Goal: Transaction & Acquisition: Purchase product/service

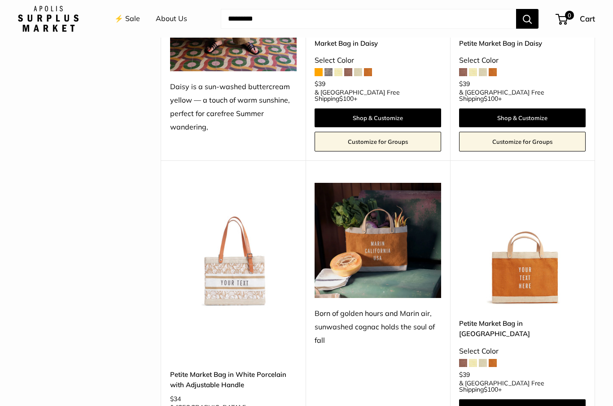
scroll to position [1113, 0]
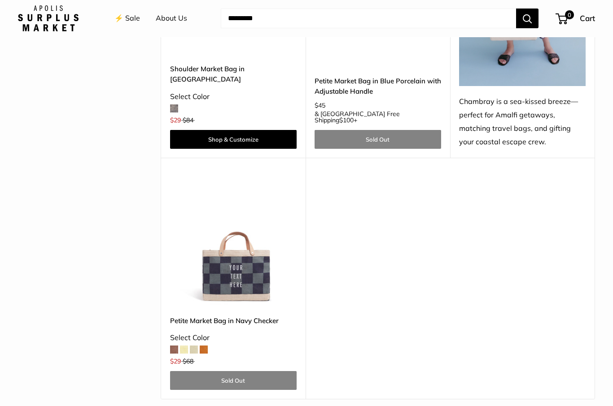
scroll to position [2561, 0]
click at [225, 180] on img at bounding box center [233, 243] width 127 height 127
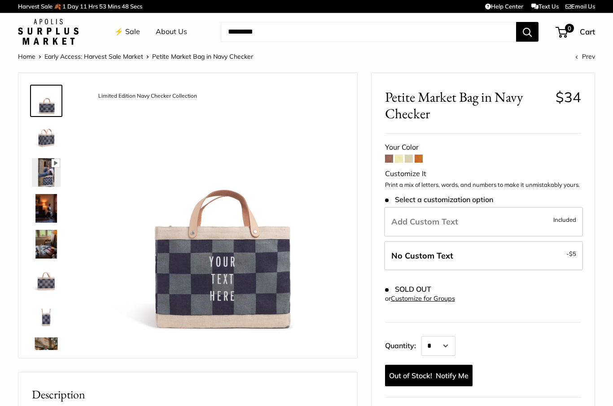
click at [390, 162] on span at bounding box center [389, 159] width 8 height 8
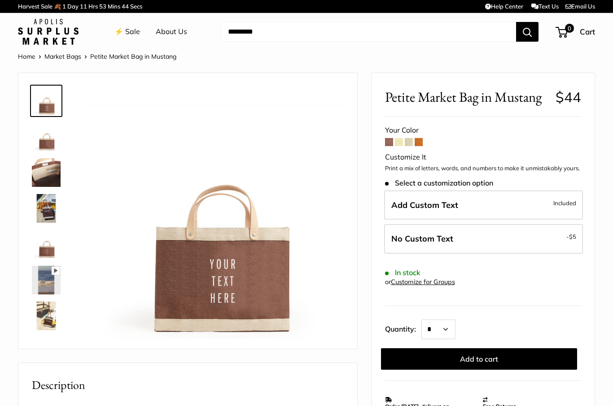
click at [401, 145] on span at bounding box center [399, 142] width 8 height 8
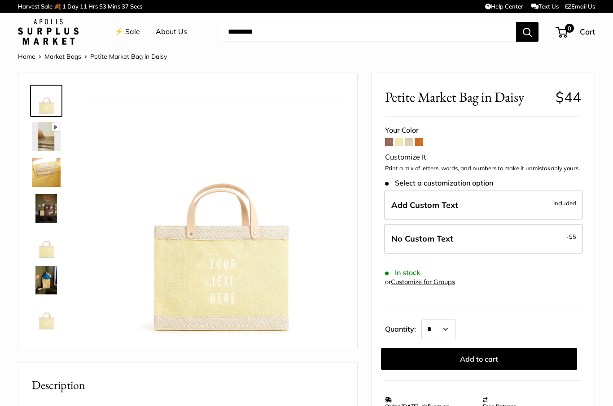
click at [421, 145] on span at bounding box center [419, 142] width 8 height 8
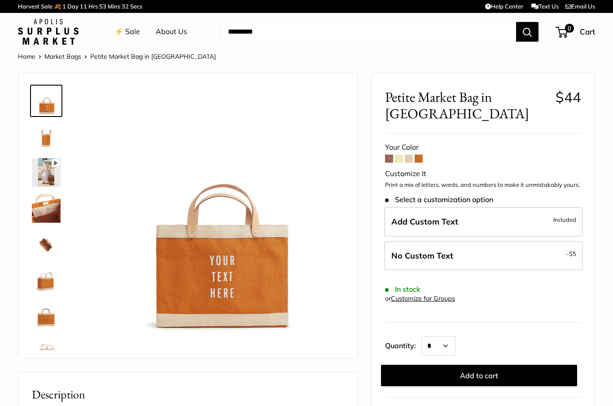
click at [407, 155] on span at bounding box center [409, 159] width 8 height 8
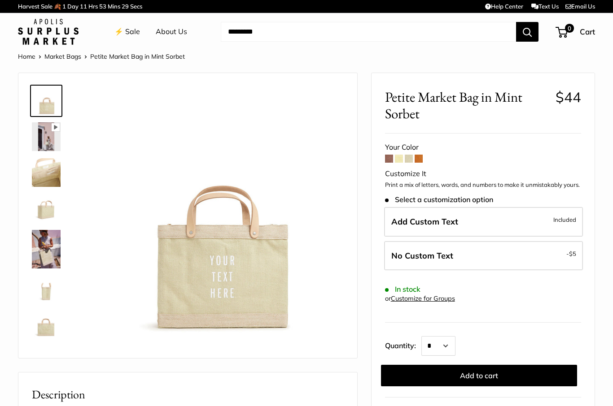
click at [388, 159] on span at bounding box center [389, 159] width 8 height 8
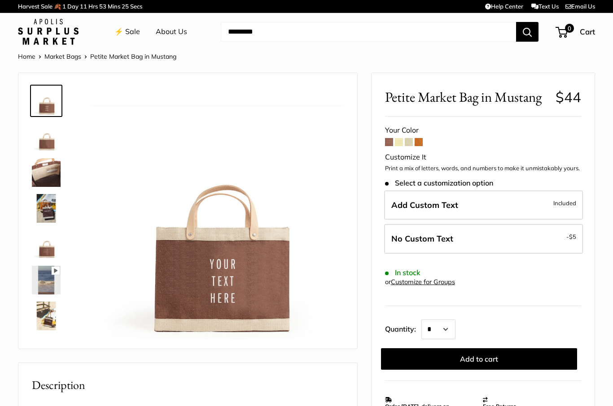
click at [415, 144] on span at bounding box center [419, 142] width 8 height 8
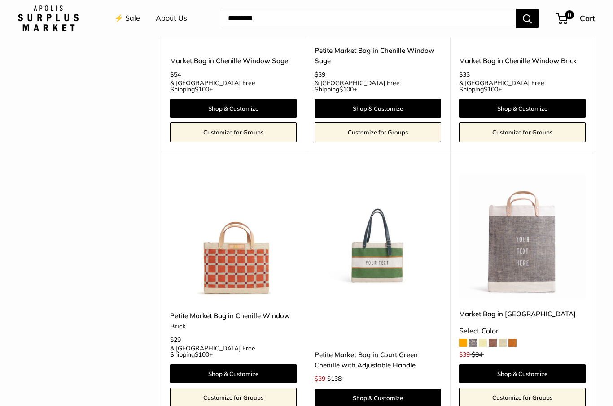
scroll to position [1957, 0]
click at [254, 179] on img at bounding box center [233, 237] width 127 height 127
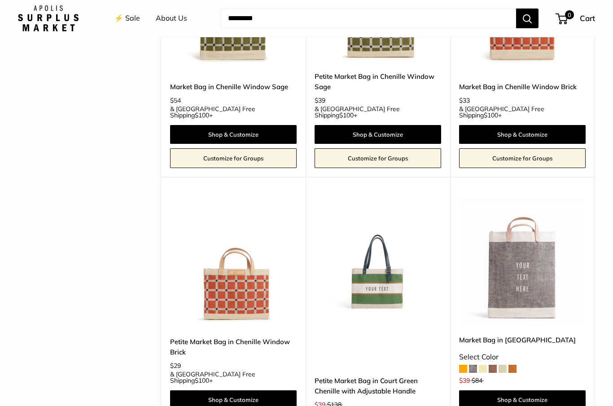
scroll to position [1925, 0]
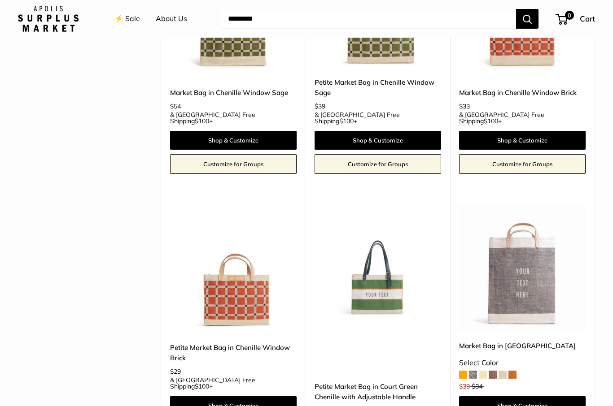
click at [541, 205] on img at bounding box center [522, 268] width 127 height 127
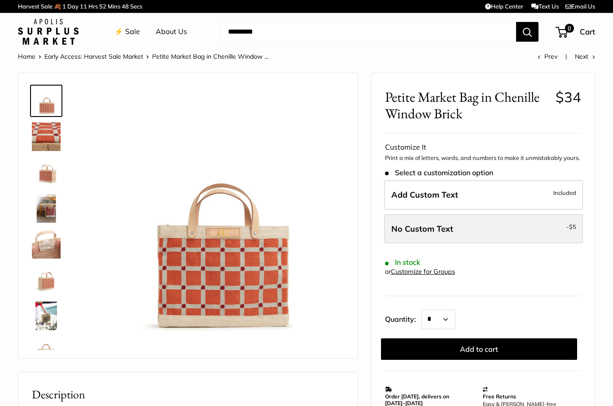
click at [545, 230] on label "No Custom Text - $5" at bounding box center [483, 229] width 199 height 30
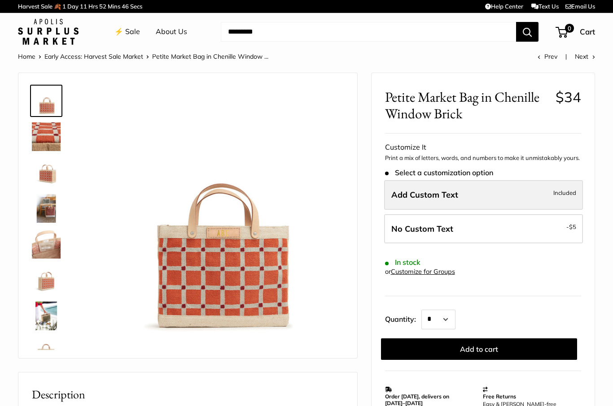
click at [543, 198] on label "Add Custom Text Included" at bounding box center [483, 195] width 199 height 30
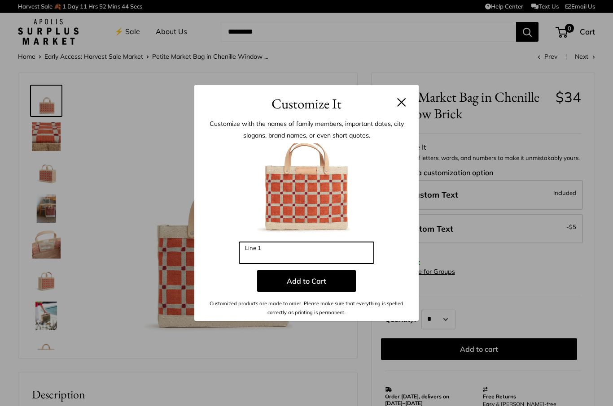
click at [302, 255] on input "Line 1" at bounding box center [306, 253] width 135 height 22
type input "*"
type input "***"
click at [392, 274] on p "Add to Cart" at bounding box center [306, 282] width 197 height 22
click at [334, 254] on input "***" at bounding box center [306, 253] width 135 height 22
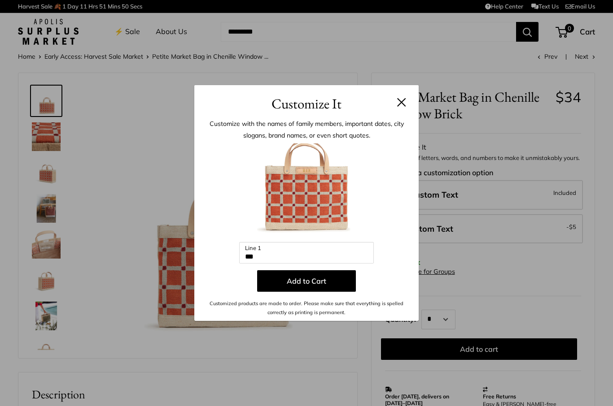
click at [406, 103] on button at bounding box center [401, 102] width 9 height 9
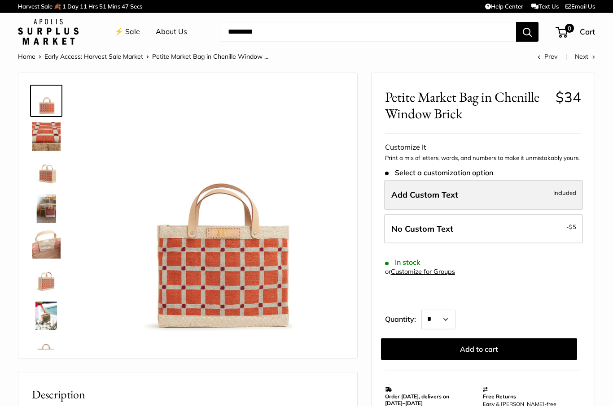
click at [498, 192] on label "Add Custom Text Included" at bounding box center [483, 195] width 199 height 30
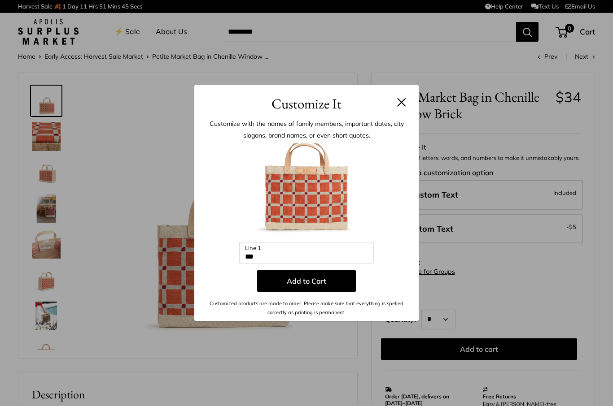
click at [403, 107] on button at bounding box center [401, 102] width 9 height 9
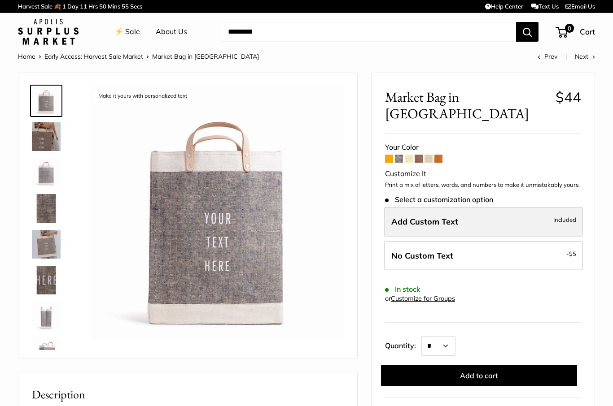
click at [559, 214] on span "Included" at bounding box center [564, 219] width 23 height 11
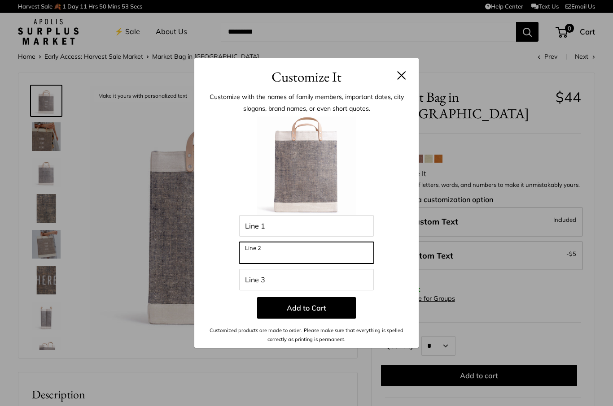
click at [289, 255] on input "Line 2" at bounding box center [306, 253] width 135 height 22
type input "**********"
click at [405, 233] on div "**********" at bounding box center [306, 231] width 197 height 228
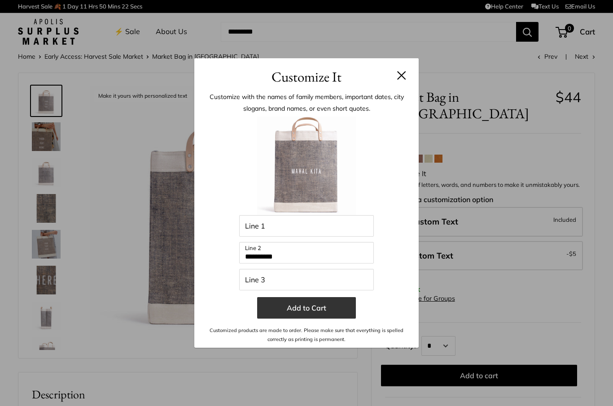
click at [300, 315] on button "Add to Cart" at bounding box center [306, 308] width 99 height 22
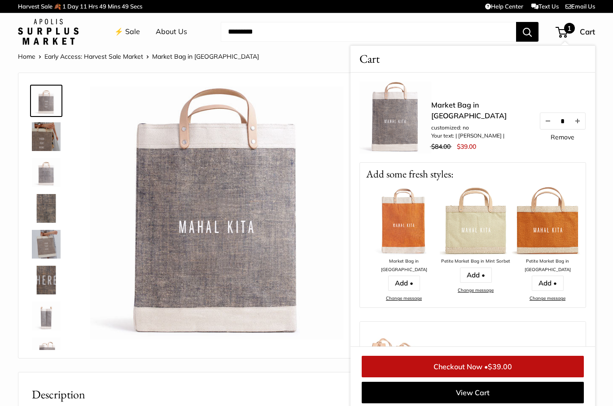
scroll to position [0, 712]
click at [471, 274] on link "Add •" at bounding box center [476, 275] width 32 height 15
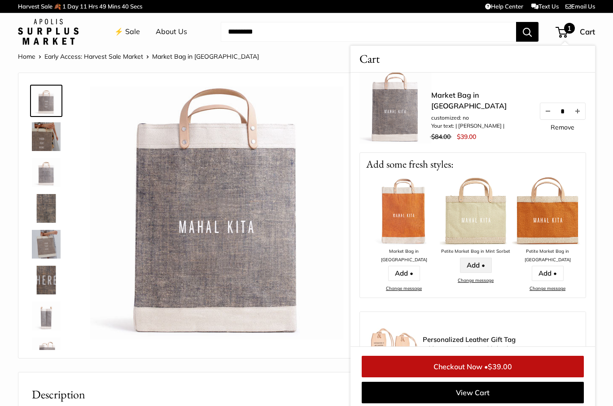
scroll to position [12, 0]
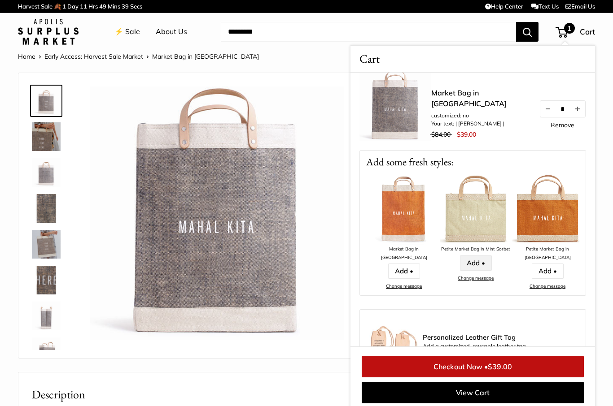
click at [480, 263] on link "Add •" at bounding box center [476, 263] width 32 height 15
click at [482, 263] on link "Add •" at bounding box center [476, 263] width 32 height 15
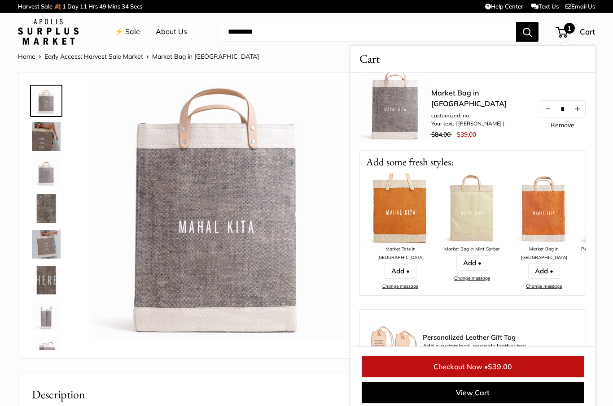
scroll to position [0, 572]
click at [479, 263] on link "Add •" at bounding box center [473, 263] width 32 height 15
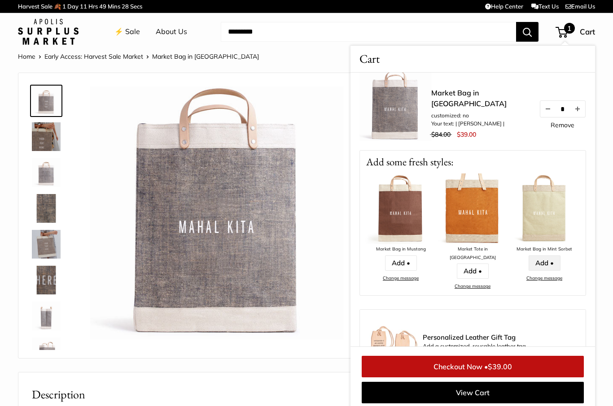
scroll to position [13, 0]
click at [402, 262] on link "Add •" at bounding box center [401, 262] width 32 height 15
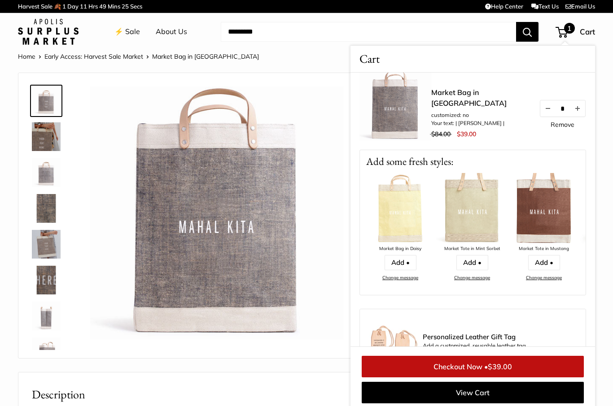
scroll to position [0, 284]
click at [425, 297] on div "Market Bag in Chambray customized: no Your text: | MAHAL KITA | $84.00 $39.00 *…" at bounding box center [472, 210] width 244 height 274
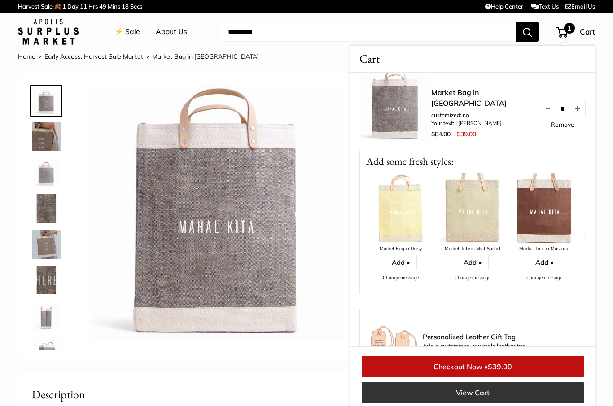
click at [377, 393] on link "View Cart" at bounding box center [473, 393] width 222 height 22
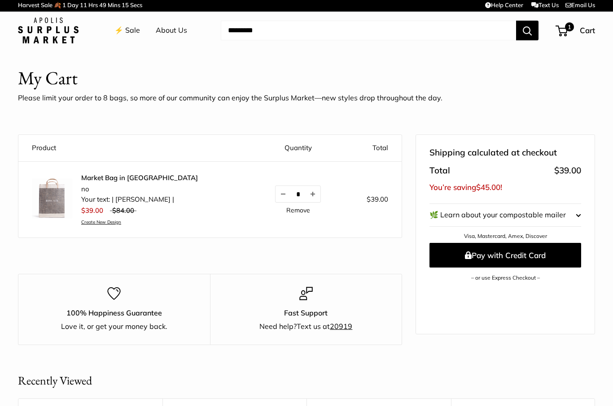
scroll to position [7, 0]
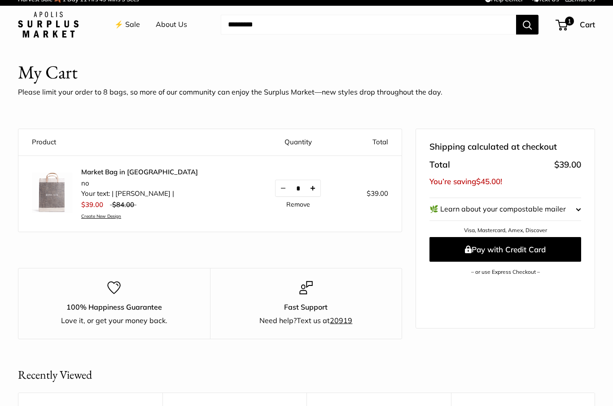
click at [305, 183] on button "Increase quantity by 1" at bounding box center [312, 188] width 15 height 16
click at [128, 31] on link "⚡️ Sale" at bounding box center [127, 24] width 26 height 13
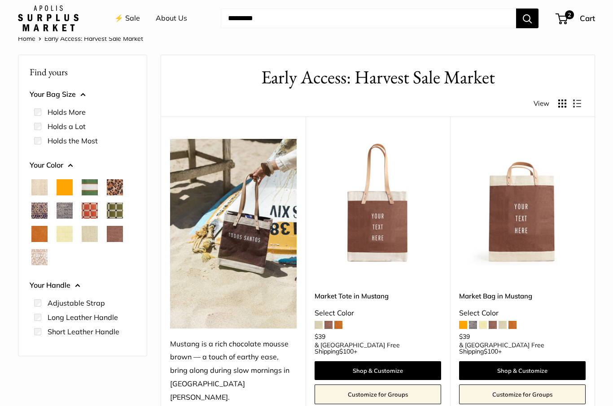
scroll to position [18, 0]
click at [32, 182] on span "Natural" at bounding box center [39, 187] width 16 height 16
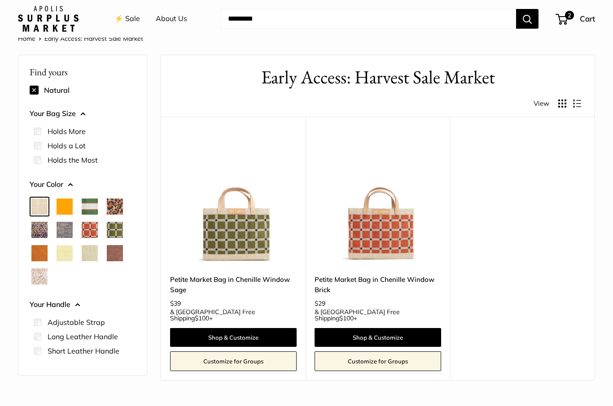
click at [119, 207] on span "Cheetah" at bounding box center [115, 207] width 16 height 16
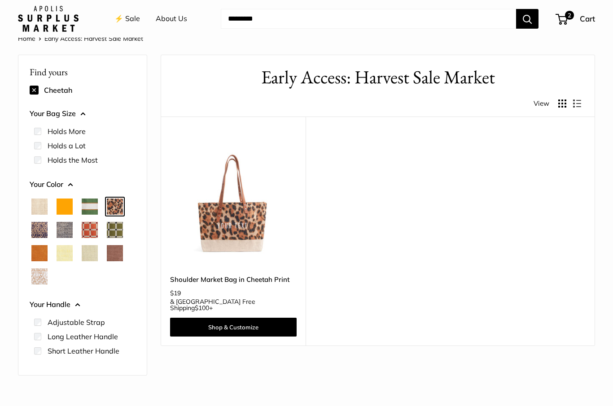
click at [41, 227] on span "Blue Porcelain" at bounding box center [39, 230] width 16 height 16
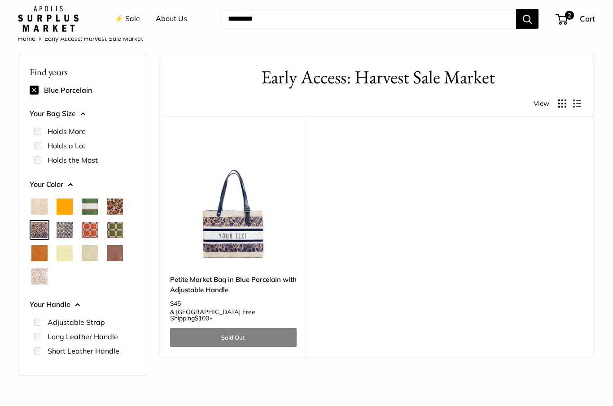
click at [67, 230] on span "Chambray" at bounding box center [65, 230] width 16 height 16
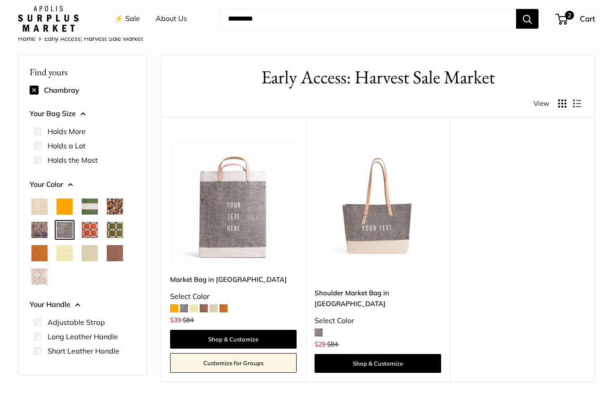
click at [94, 227] on span "Chenille Window Brick" at bounding box center [90, 230] width 16 height 16
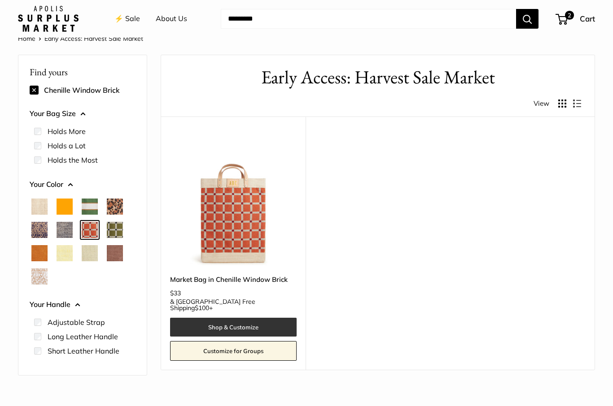
click at [222, 318] on link "Shop & Customize" at bounding box center [233, 327] width 127 height 19
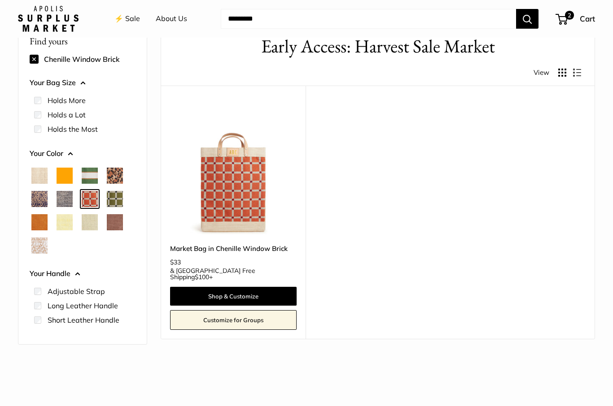
click at [116, 221] on span "Mustang" at bounding box center [115, 222] width 16 height 16
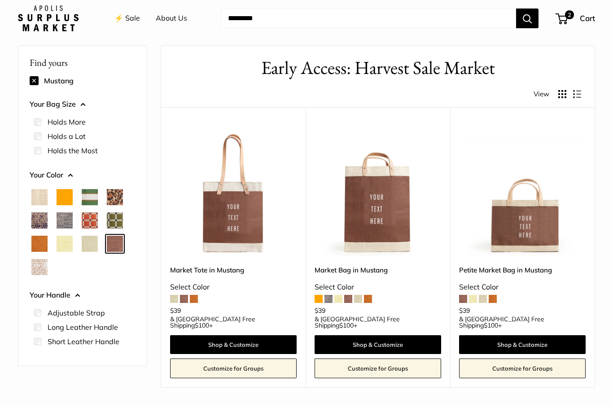
scroll to position [27, 0]
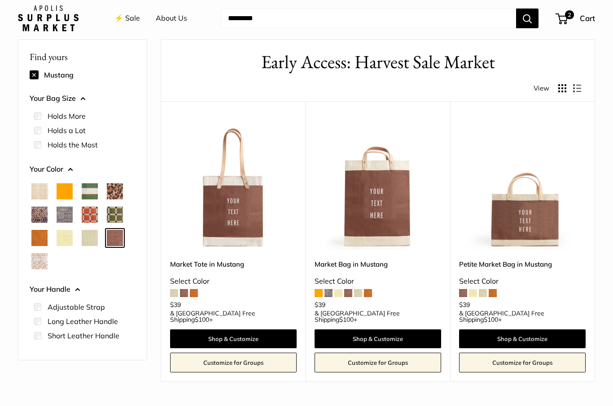
click at [392, 211] on img at bounding box center [377, 187] width 127 height 127
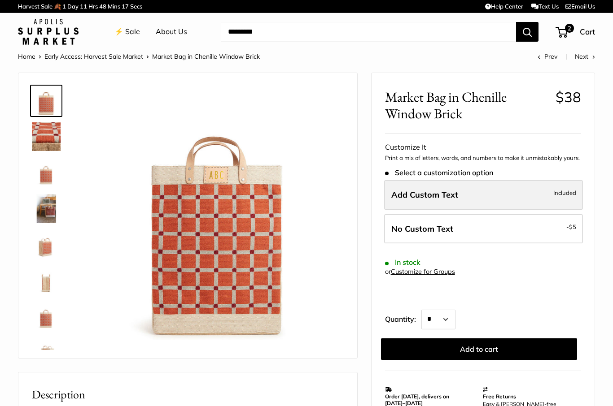
click at [570, 193] on span "Included" at bounding box center [564, 193] width 23 height 11
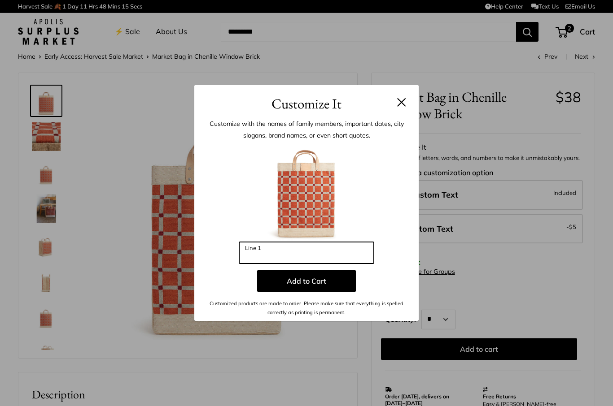
click at [297, 262] on input "Line 1" at bounding box center [306, 253] width 135 height 22
type input "*"
click at [405, 101] on button at bounding box center [401, 102] width 9 height 9
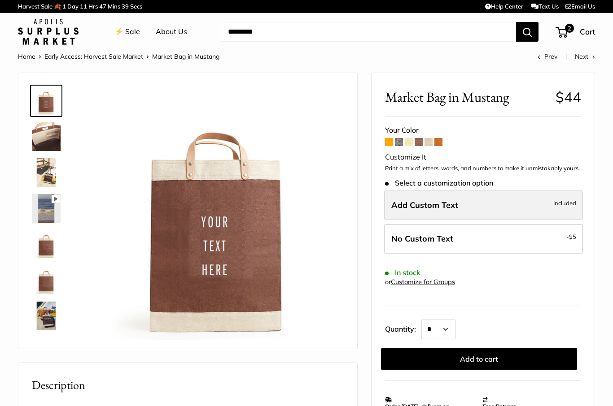
click at [567, 209] on label "Add Custom Text Included" at bounding box center [483, 206] width 199 height 30
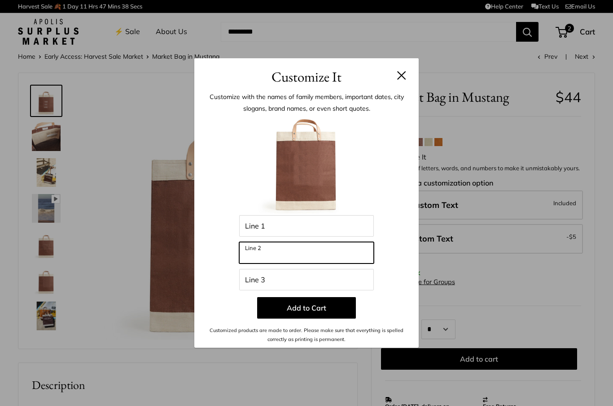
click at [303, 252] on input "Line 2" at bounding box center [306, 253] width 135 height 22
type input "**********"
click at [407, 278] on div "**********" at bounding box center [306, 217] width 224 height 261
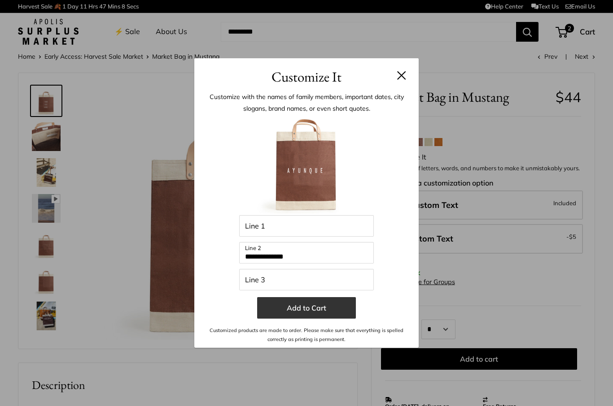
click at [333, 312] on button "Add to Cart" at bounding box center [306, 308] width 99 height 22
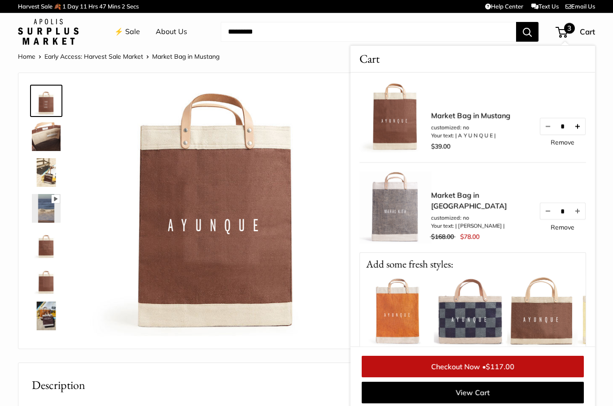
click at [584, 126] on button "Increase quantity by 1" at bounding box center [577, 126] width 15 height 16
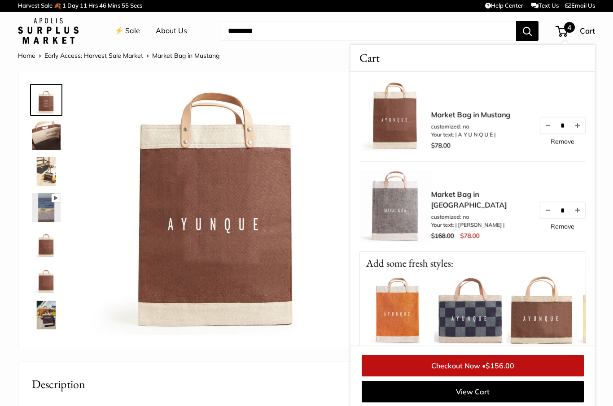
scroll to position [1, 0]
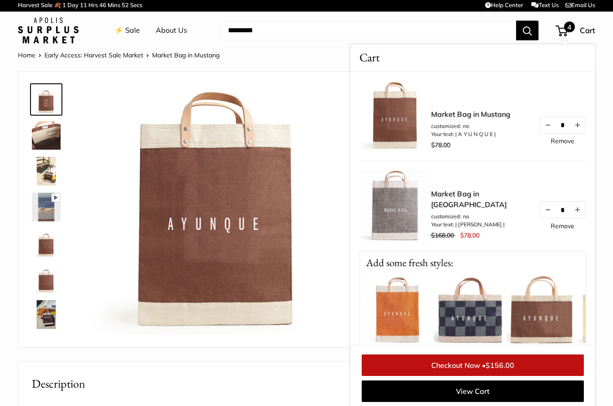
click at [307, 336] on img at bounding box center [216, 211] width 253 height 253
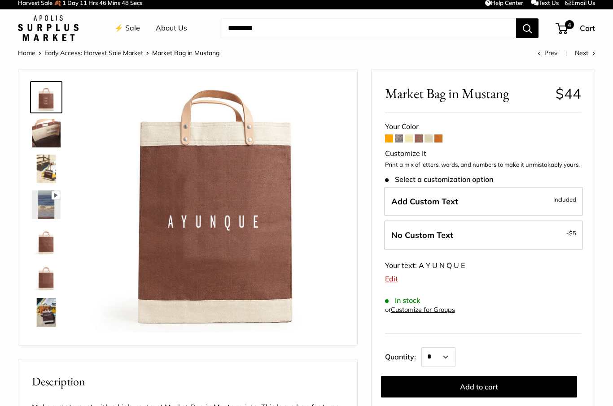
click at [401, 136] on span at bounding box center [399, 139] width 8 height 8
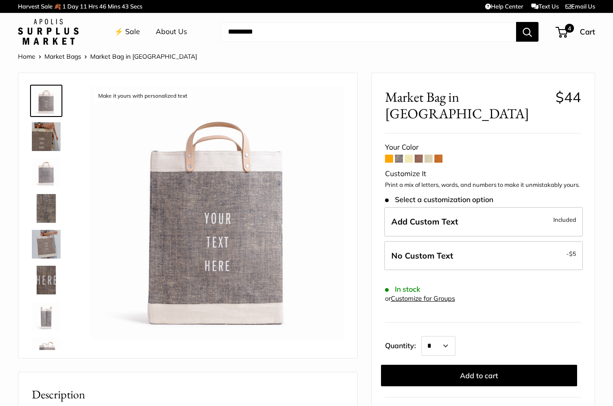
click at [408, 155] on span at bounding box center [409, 159] width 8 height 8
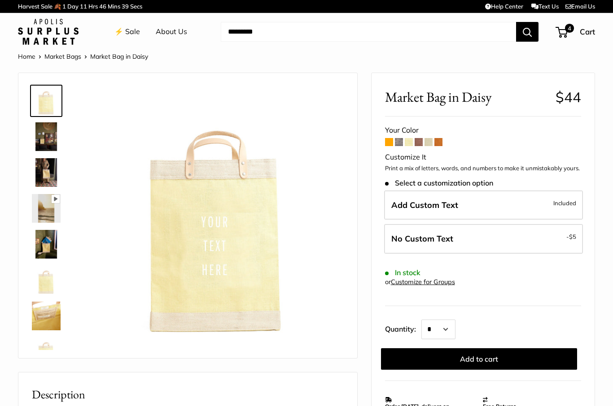
click at [441, 141] on span at bounding box center [438, 142] width 8 height 8
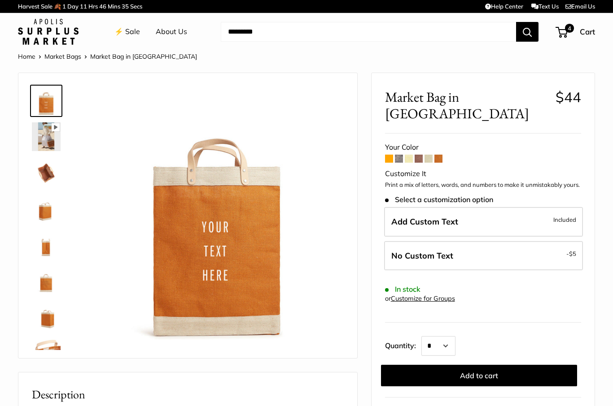
click at [441, 155] on span at bounding box center [438, 159] width 8 height 8
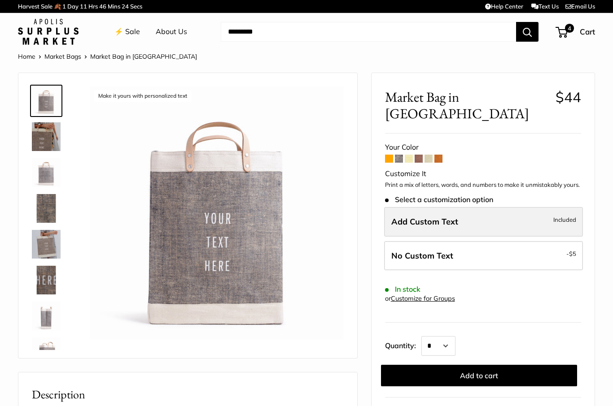
click at [538, 207] on label "Add Custom Text Included" at bounding box center [483, 222] width 199 height 30
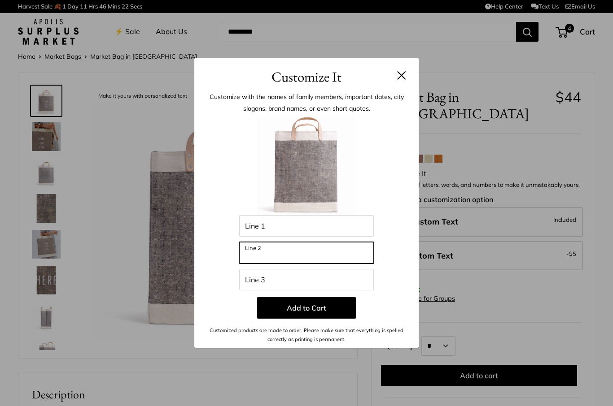
click at [306, 254] on input "Line 2" at bounding box center [306, 253] width 135 height 22
type input "**********"
click at [409, 195] on div "**********" at bounding box center [306, 217] width 224 height 261
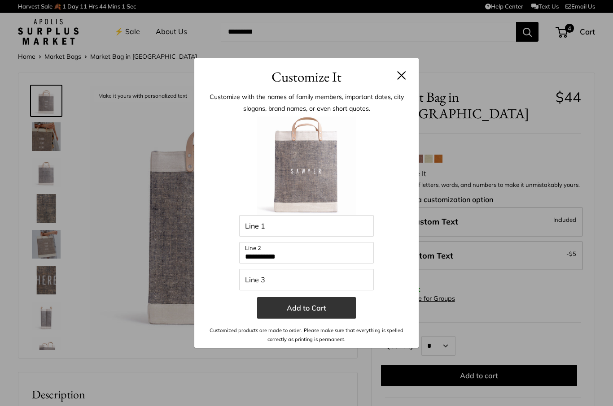
click at [311, 309] on button "Add to Cart" at bounding box center [306, 308] width 99 height 22
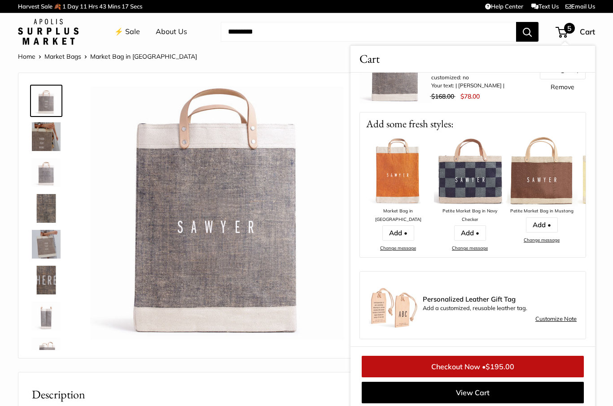
click at [176, 356] on div "Our first every Chambray Jute bag... Seal of authenticity on the back of every …" at bounding box center [187, 215] width 339 height 285
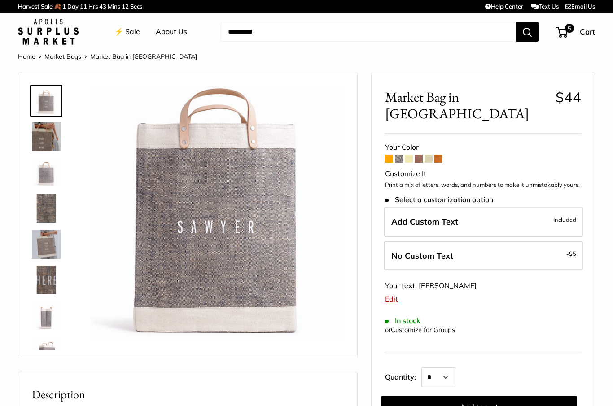
click at [131, 29] on link "⚡️ Sale" at bounding box center [127, 31] width 26 height 13
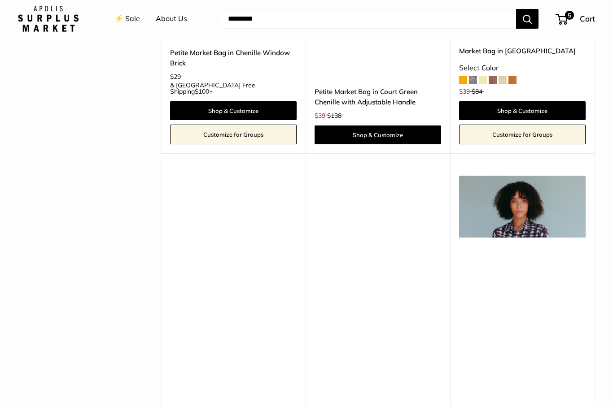
scroll to position [2235, 0]
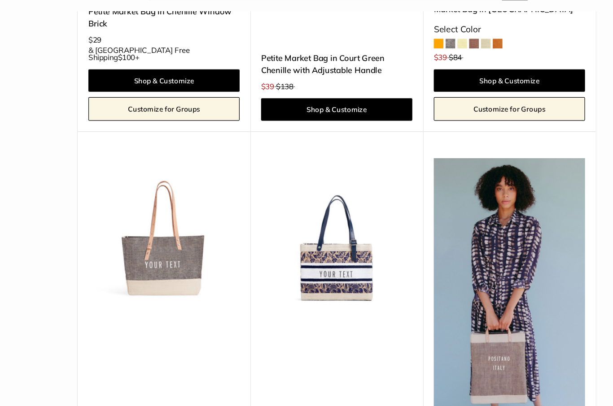
click at [161, 139] on div "Upgrade: Next Day Fulfillment Save $55 Shoulder Market Bag in Chambray Select C…" at bounding box center [233, 311] width 144 height 345
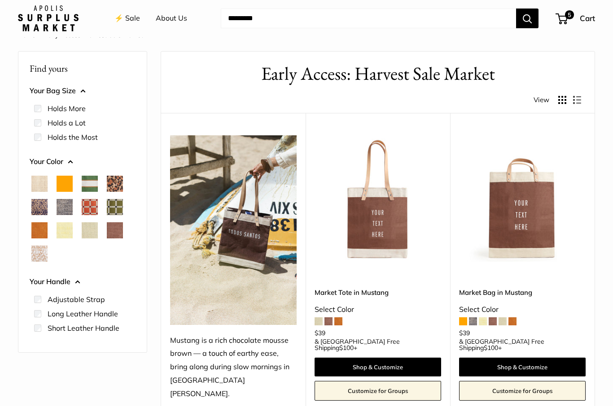
scroll to position [22, 0]
click at [528, 240] on img at bounding box center [522, 198] width 127 height 127
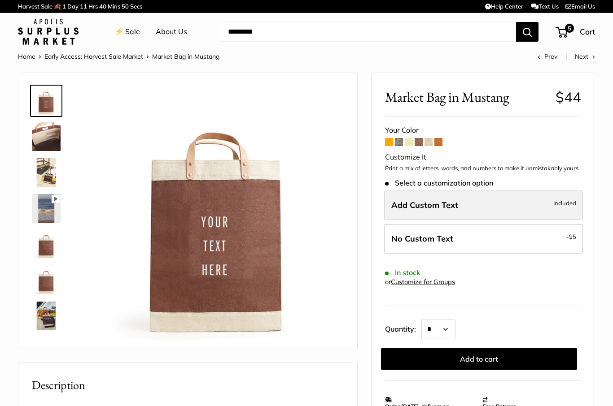
click at [549, 200] on label "Add Custom Text Included" at bounding box center [483, 206] width 199 height 30
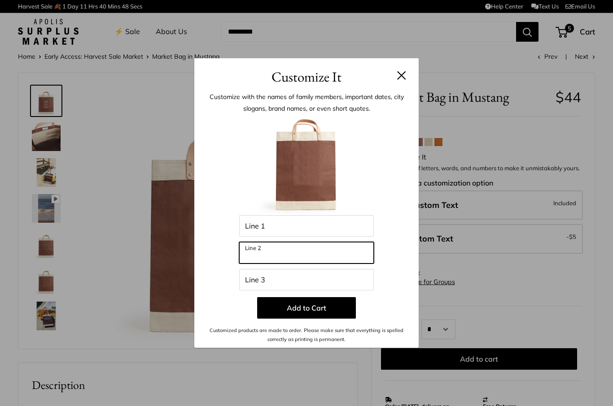
click at [340, 248] on input "Line 2" at bounding box center [306, 253] width 135 height 22
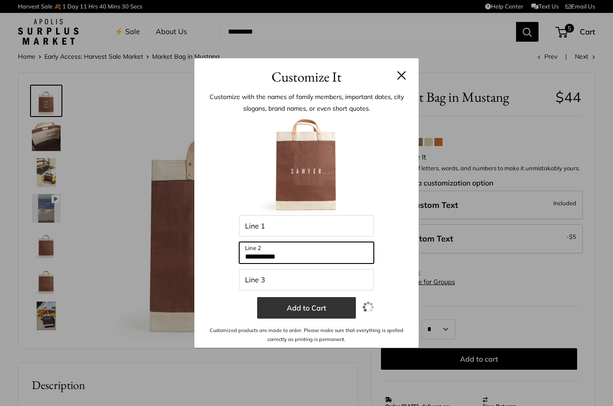
type input "**********"
click at [301, 313] on button "Add to Cart" at bounding box center [306, 308] width 99 height 22
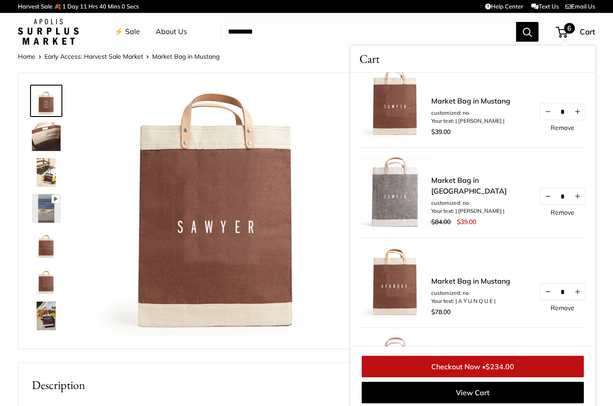
scroll to position [13, 0]
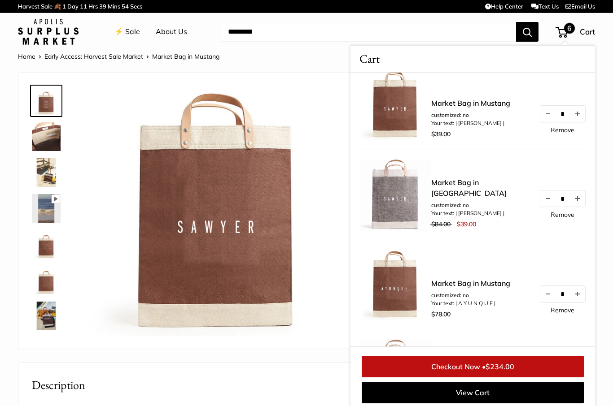
click at [572, 128] on link "Remove" at bounding box center [562, 130] width 24 height 6
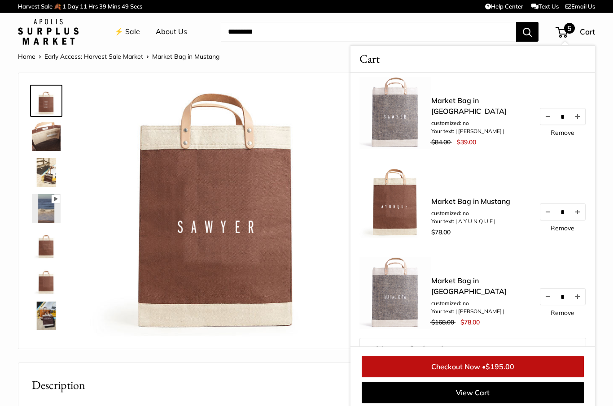
scroll to position [0, 0]
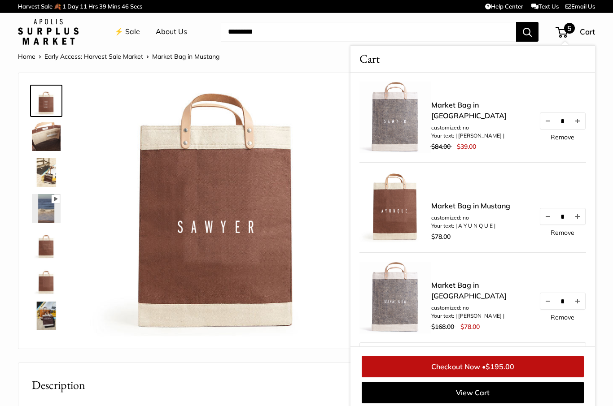
click at [570, 140] on link "Remove" at bounding box center [562, 137] width 24 height 6
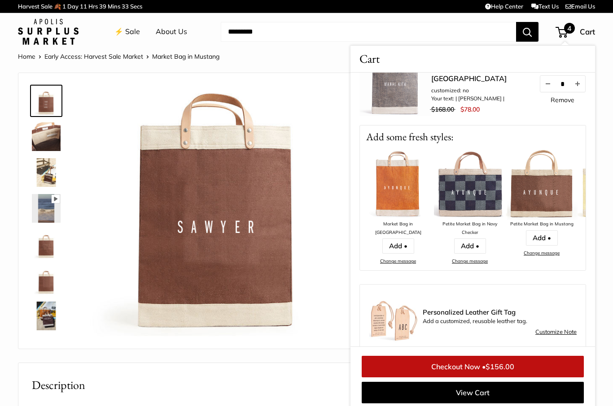
scroll to position [125, 0]
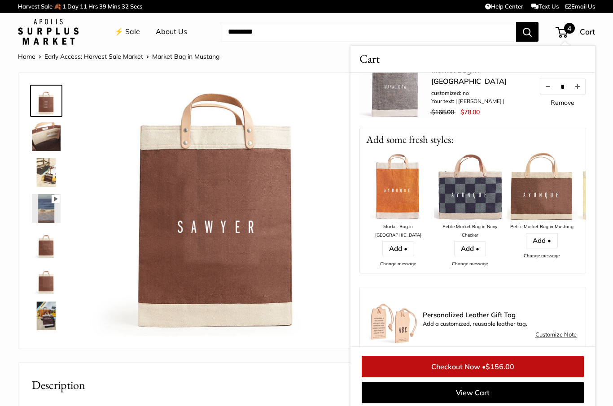
click at [324, 330] on img at bounding box center [216, 213] width 253 height 253
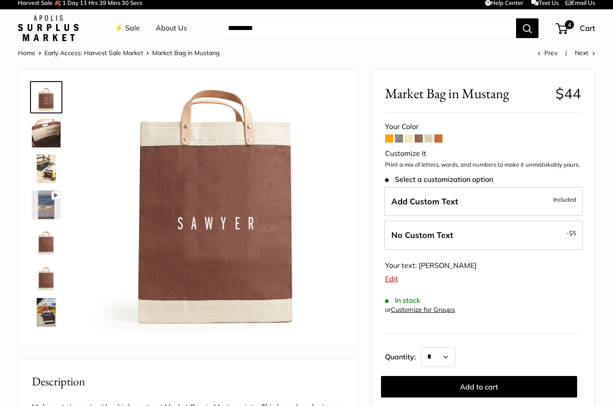
click at [393, 139] on span at bounding box center [389, 139] width 8 height 8
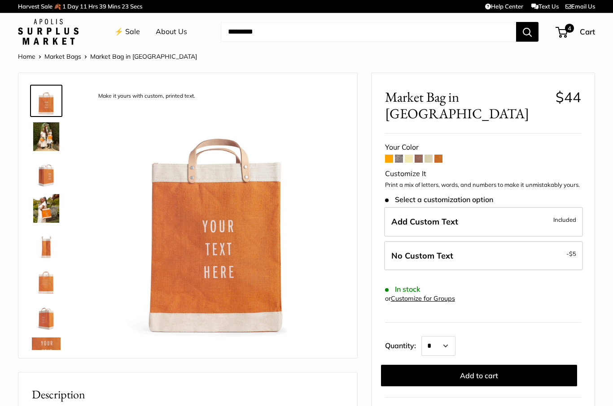
click at [397, 155] on span at bounding box center [399, 159] width 8 height 8
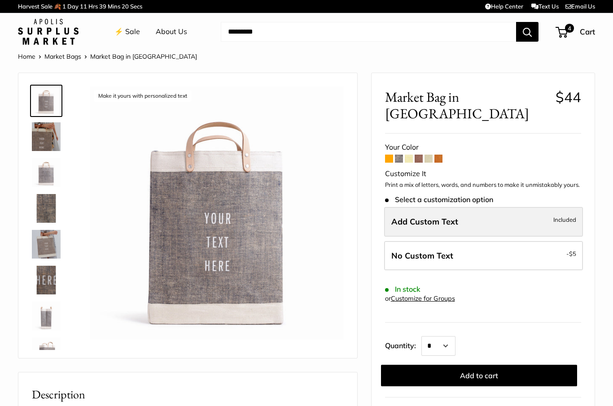
click at [550, 207] on label "Add Custom Text Included" at bounding box center [483, 222] width 199 height 30
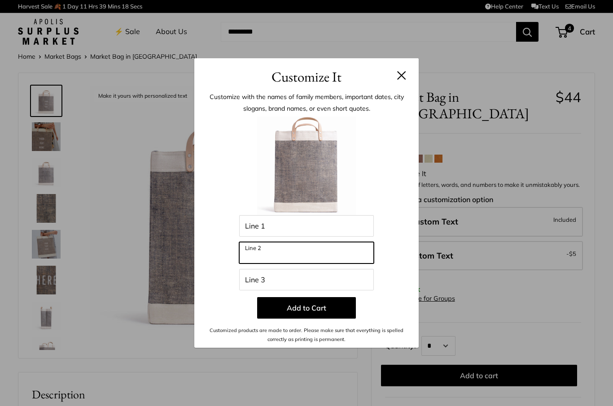
click at [317, 258] on input "Line 2" at bounding box center [306, 253] width 135 height 22
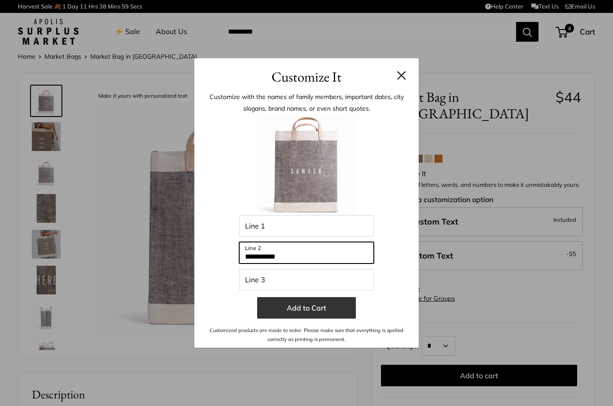
type input "**********"
click at [322, 313] on button "Add to Cart" at bounding box center [306, 308] width 99 height 22
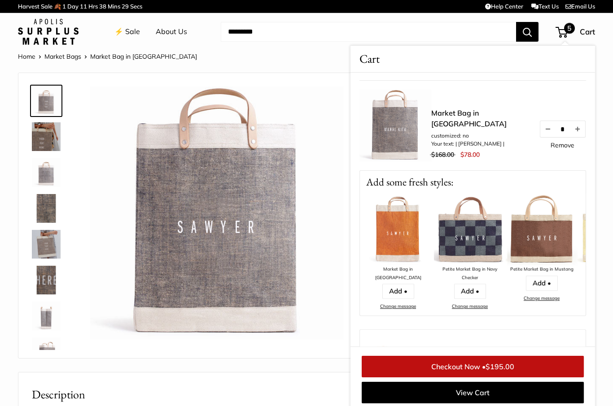
scroll to position [173, 0]
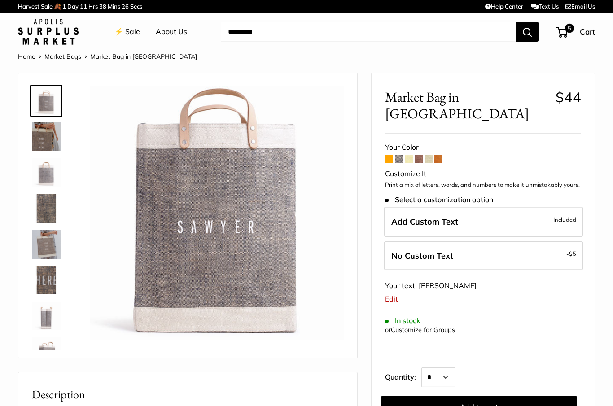
click at [134, 23] on li "⚡️ Sale" at bounding box center [127, 31] width 26 height 29
click at [129, 31] on link "⚡️ Sale" at bounding box center [127, 31] width 26 height 13
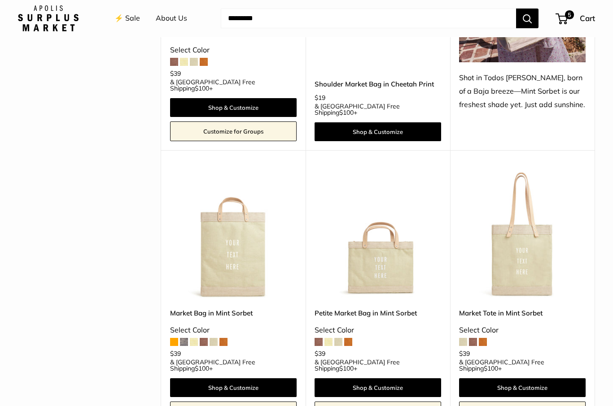
scroll to position [562, 0]
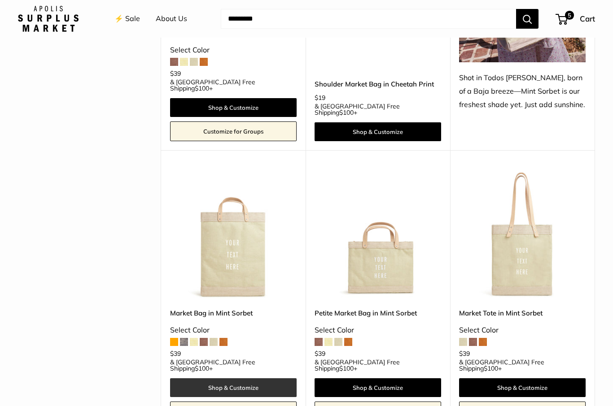
click at [222, 379] on link "Shop & Customize" at bounding box center [233, 388] width 127 height 19
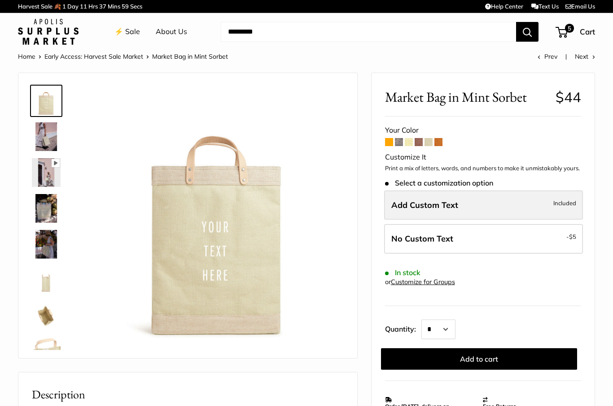
click at [541, 204] on label "Add Custom Text Included" at bounding box center [483, 206] width 199 height 30
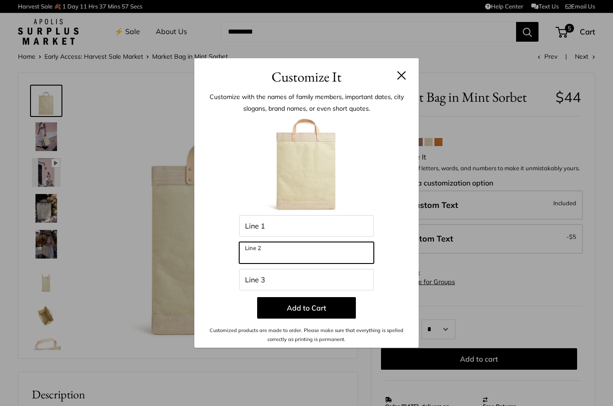
click at [324, 258] on input "Line 2" at bounding box center [306, 253] width 135 height 22
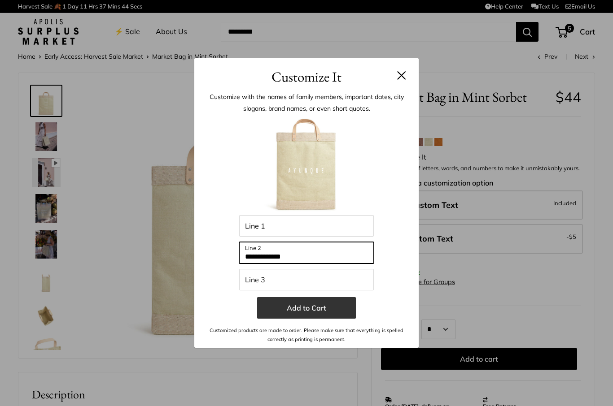
type input "**********"
click at [305, 310] on button "Add to Cart" at bounding box center [306, 308] width 99 height 22
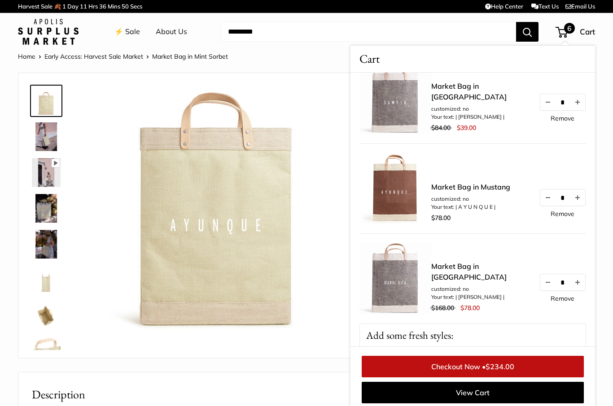
scroll to position [109, 0]
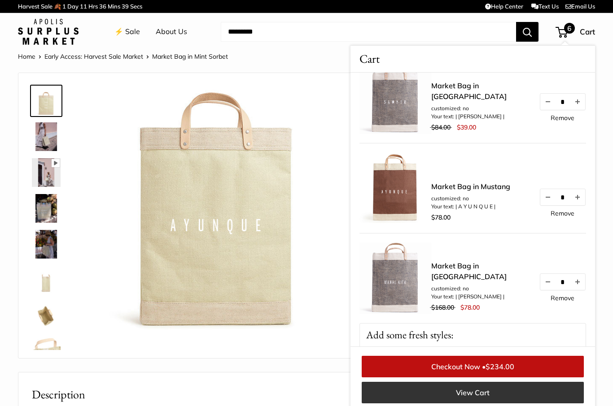
click at [492, 396] on link "View Cart" at bounding box center [473, 393] width 222 height 22
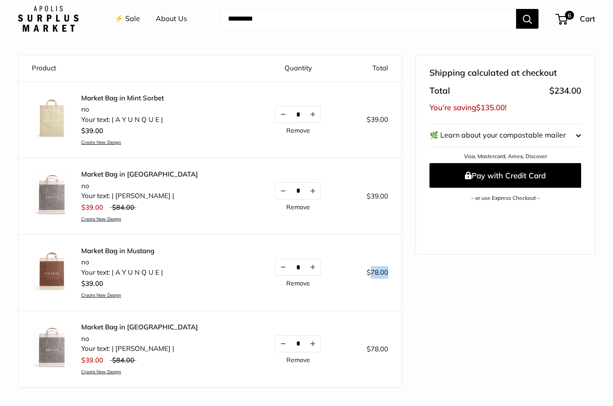
scroll to position [81, 0]
click at [54, 349] on img at bounding box center [52, 348] width 40 height 40
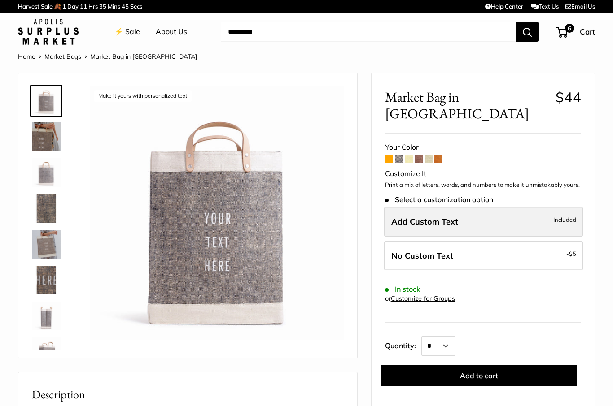
click at [555, 207] on label "Add Custom Text Included" at bounding box center [483, 222] width 199 height 30
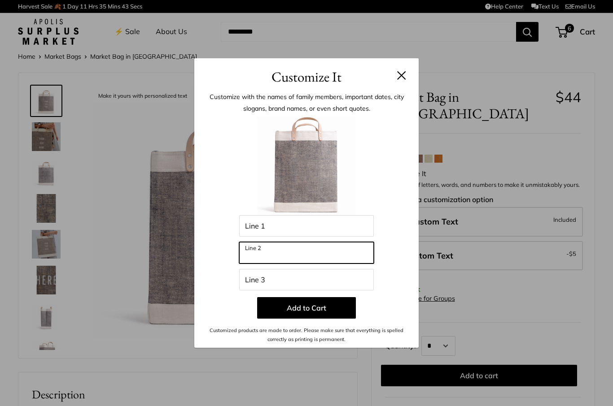
click at [326, 258] on input "Line 2" at bounding box center [306, 253] width 135 height 22
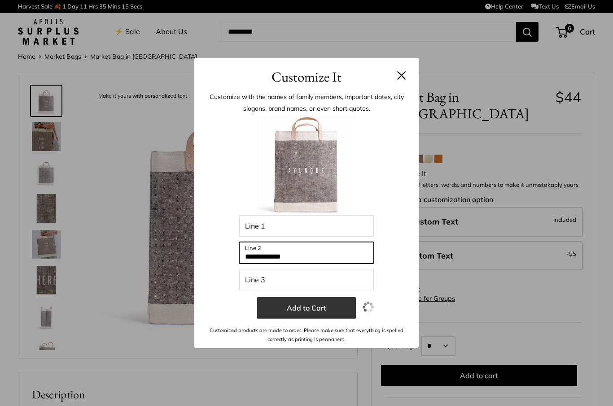
type input "**********"
click at [318, 306] on button "Add to Cart" at bounding box center [306, 308] width 99 height 22
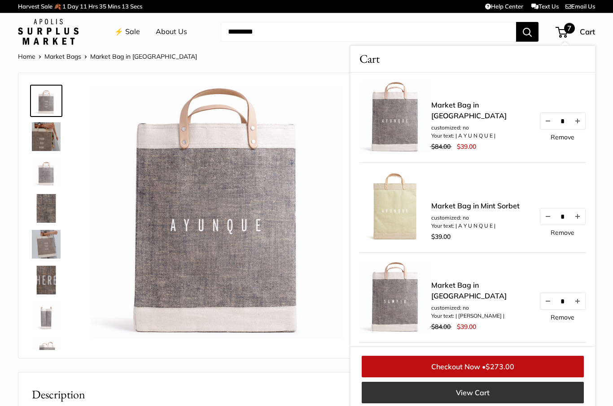
click at [504, 397] on link "View Cart" at bounding box center [473, 393] width 222 height 22
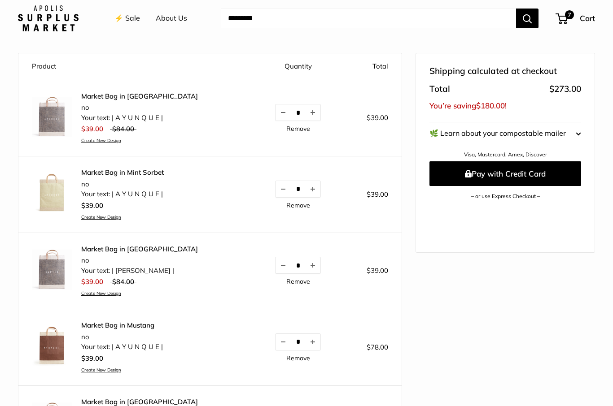
scroll to position [83, 0]
click at [305, 111] on button "Increase quantity by 1" at bounding box center [312, 113] width 15 height 16
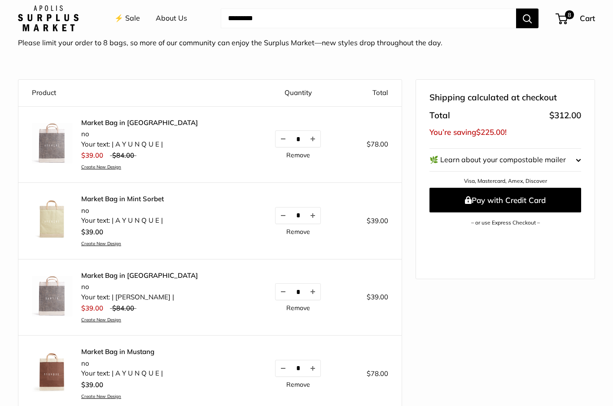
scroll to position [57, 0]
click at [95, 241] on link "Create New Design" at bounding box center [122, 244] width 83 height 6
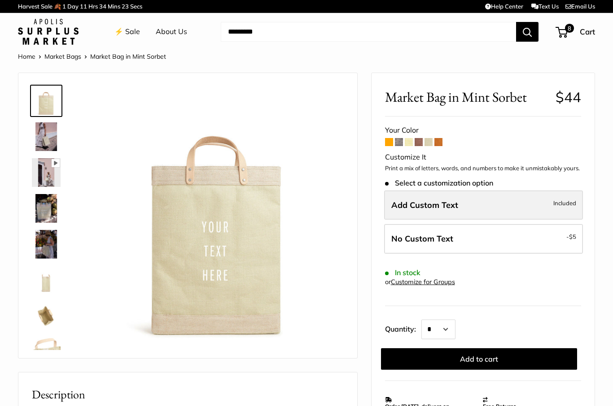
click at [505, 200] on label "Add Custom Text Included" at bounding box center [483, 206] width 199 height 30
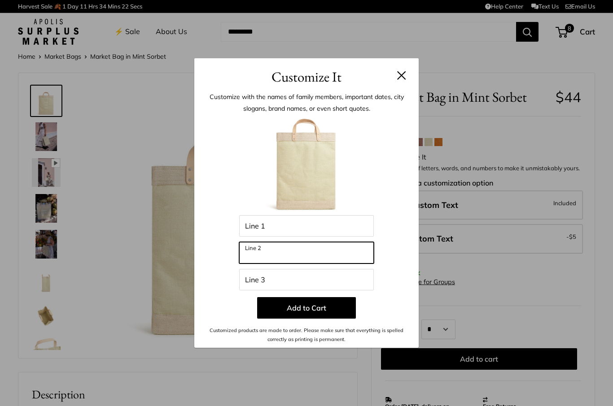
click at [306, 251] on input "Line 2" at bounding box center [306, 253] width 135 height 22
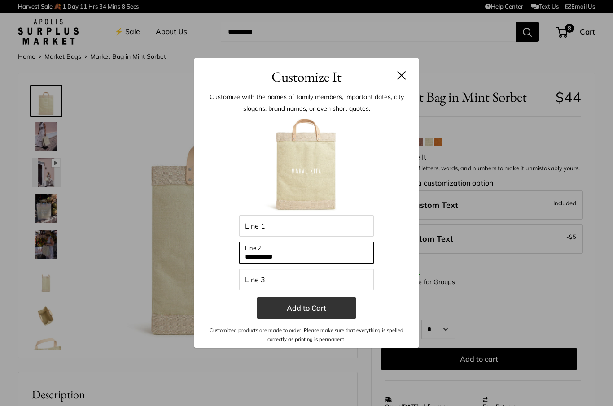
type input "**********"
click at [300, 307] on button "Add to Cart" at bounding box center [306, 308] width 99 height 22
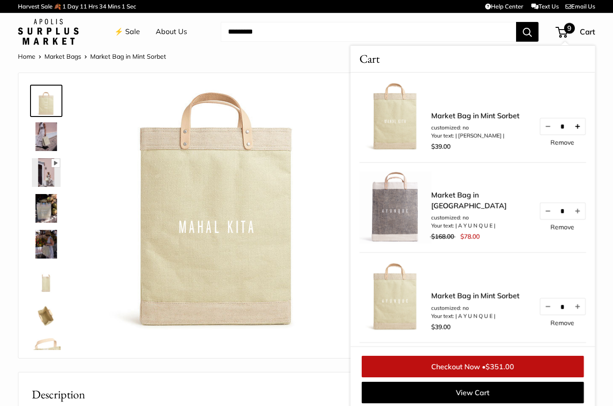
click at [583, 127] on button "Increase quantity by 1" at bounding box center [577, 126] width 15 height 16
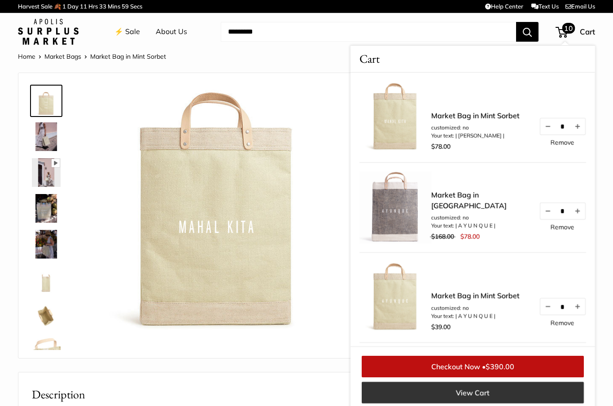
click at [493, 402] on link "View Cart" at bounding box center [473, 393] width 222 height 22
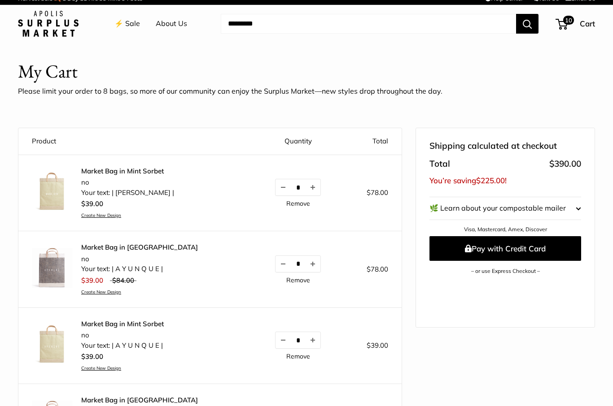
scroll to position [7, 0]
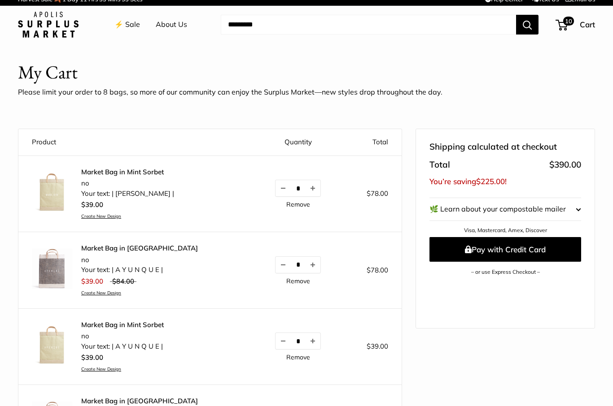
click at [289, 356] on link "Remove" at bounding box center [298, 357] width 24 height 6
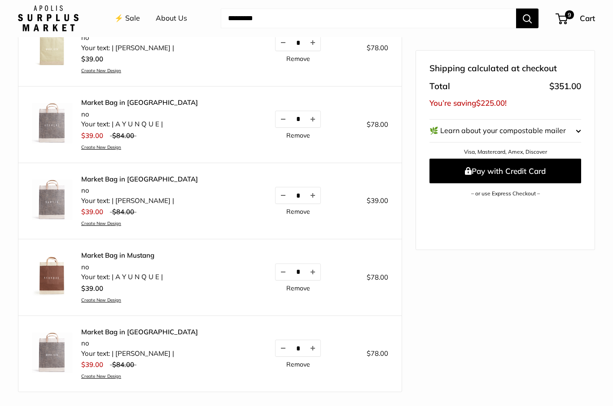
scroll to position [154, 0]
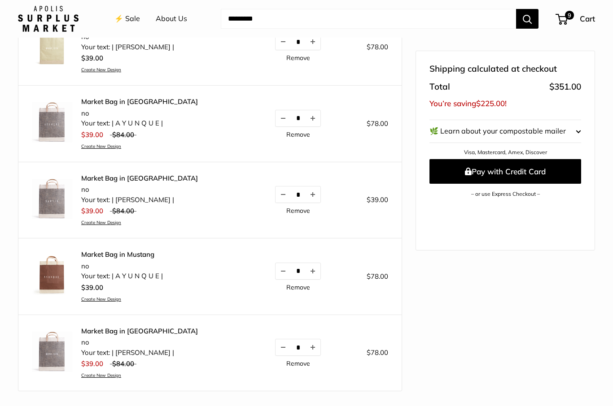
click at [290, 363] on link "Remove" at bounding box center [298, 364] width 24 height 6
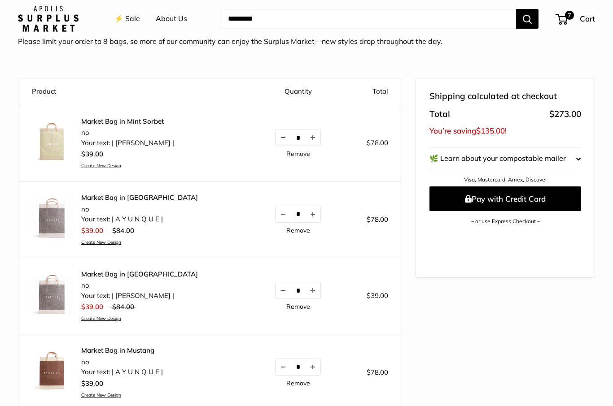
scroll to position [57, 0]
click at [286, 231] on link "Remove" at bounding box center [298, 231] width 24 height 6
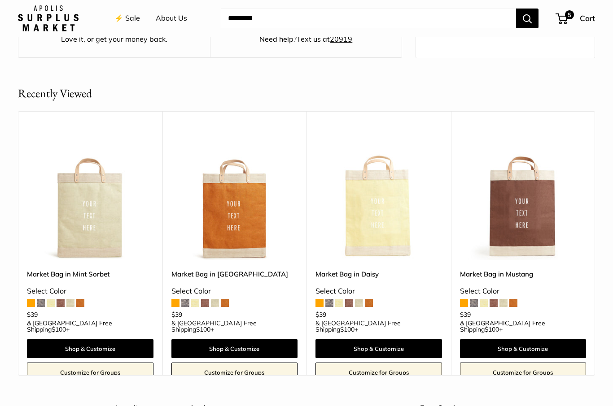
scroll to position [442, 0]
click at [392, 234] on img at bounding box center [378, 197] width 127 height 127
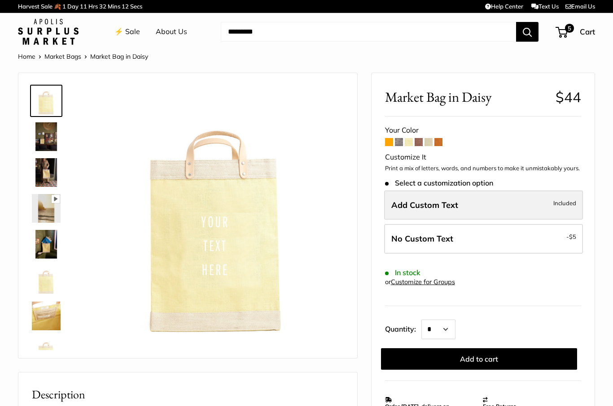
click at [533, 204] on label "Add Custom Text Included" at bounding box center [483, 206] width 199 height 30
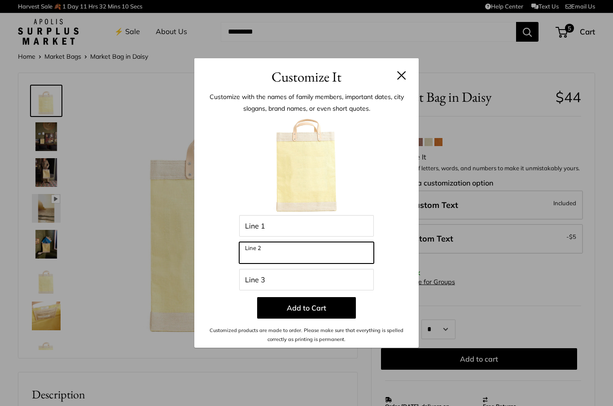
click at [352, 251] on input "Line 2" at bounding box center [306, 253] width 135 height 22
type input "**********"
click at [415, 295] on div "**********" at bounding box center [306, 217] width 224 height 261
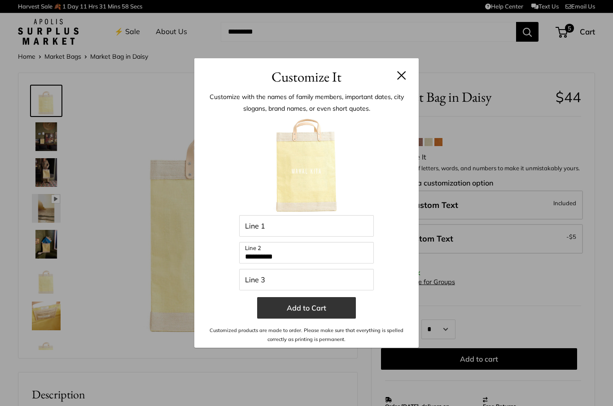
click at [307, 310] on button "Add to Cart" at bounding box center [306, 308] width 99 height 22
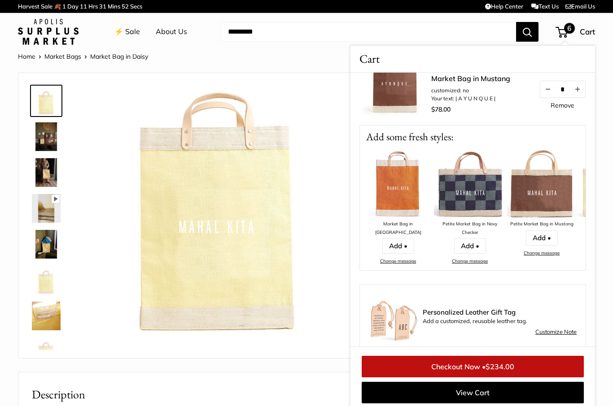
scroll to position [322, 0]
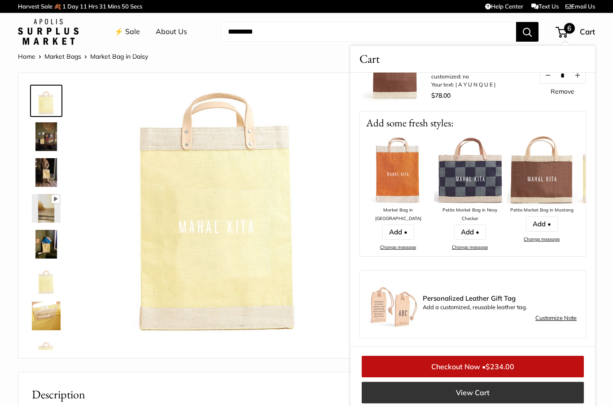
click at [502, 392] on link "View Cart" at bounding box center [473, 393] width 222 height 22
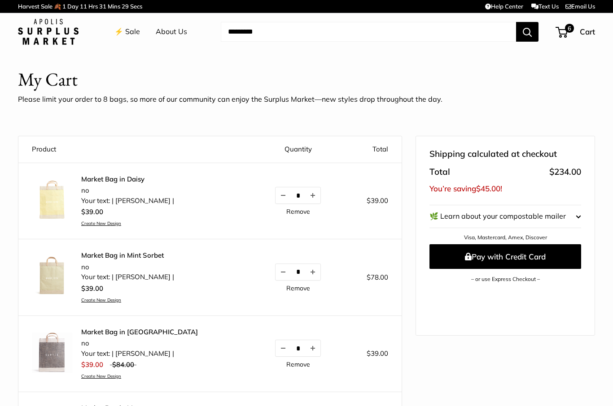
click at [136, 32] on link "⚡️ Sale" at bounding box center [127, 31] width 26 height 13
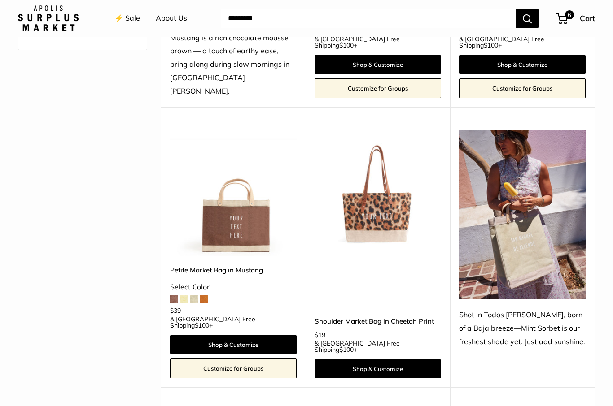
scroll to position [324, 0]
click at [188, 295] on span at bounding box center [184, 299] width 8 height 8
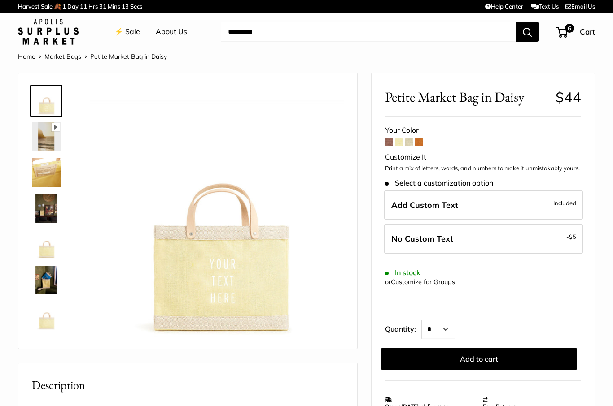
click at [47, 280] on img at bounding box center [46, 280] width 29 height 29
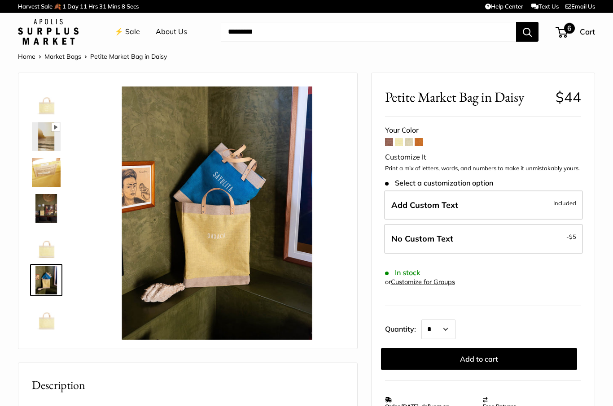
click at [573, 31] on span "6" at bounding box center [569, 28] width 11 height 11
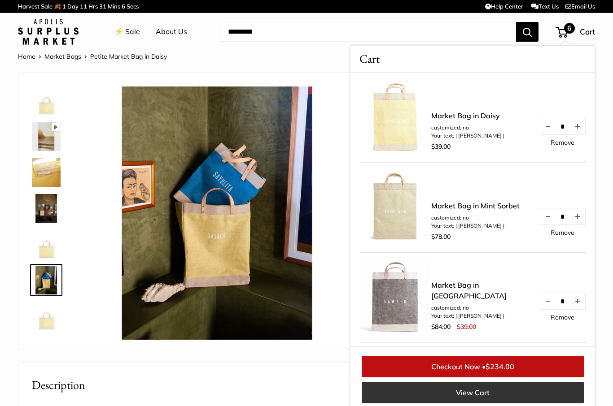
click at [494, 400] on link "View Cart" at bounding box center [473, 393] width 222 height 22
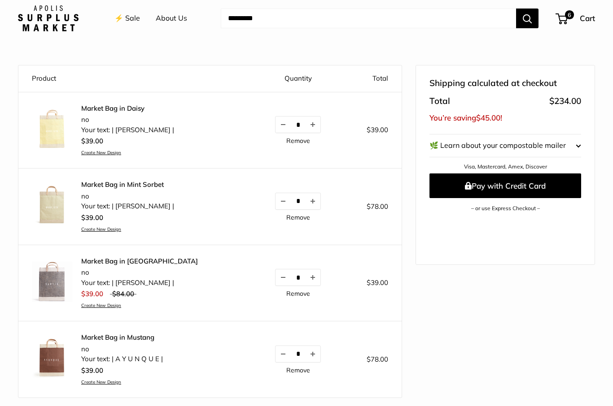
scroll to position [71, 0]
click at [275, 131] on button "Decrease quantity by 1" at bounding box center [282, 125] width 15 height 16
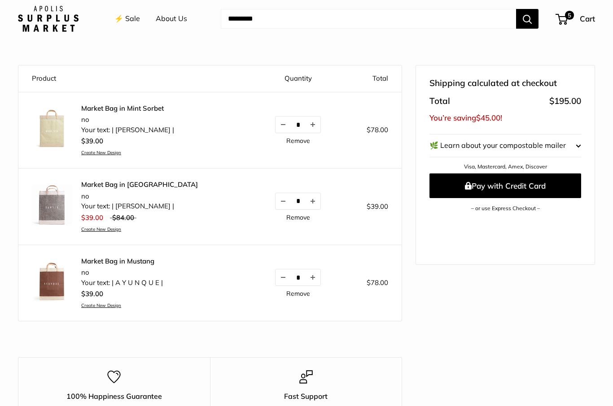
click at [286, 143] on link "Remove" at bounding box center [298, 141] width 24 height 6
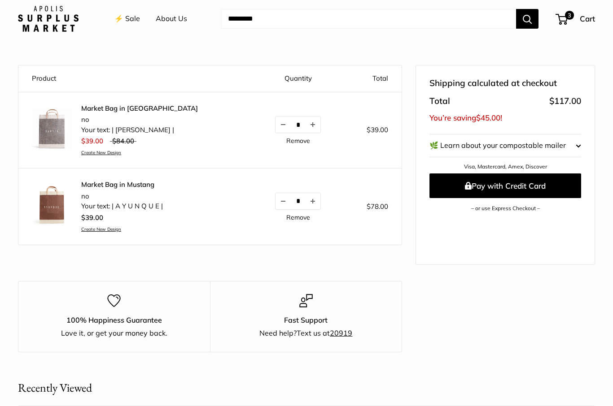
click at [93, 228] on link "Create New Design" at bounding box center [122, 230] width 82 height 6
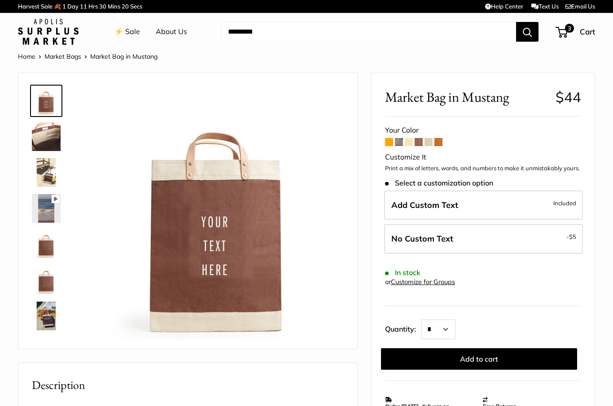
click at [398, 145] on span at bounding box center [399, 142] width 8 height 8
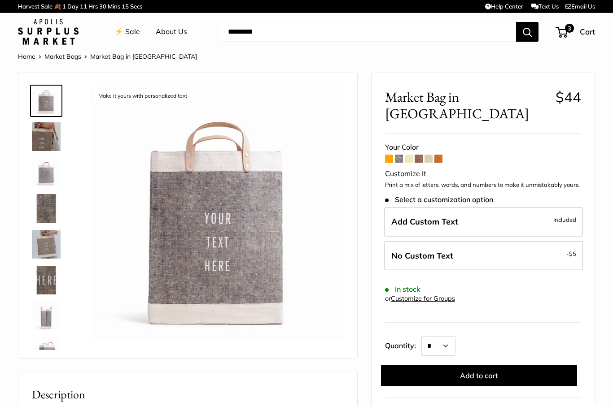
click at [428, 155] on span at bounding box center [428, 159] width 8 height 8
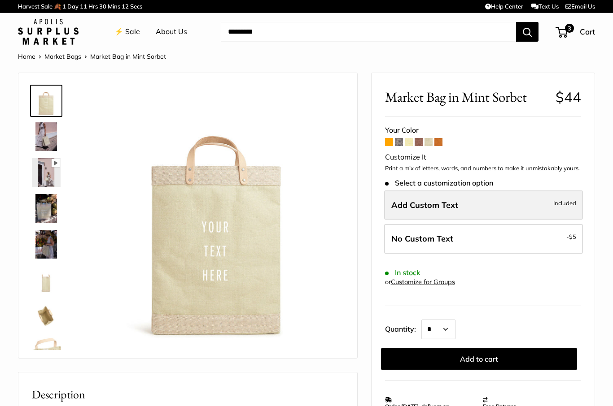
click at [508, 206] on label "Add Custom Text Included" at bounding box center [483, 206] width 199 height 30
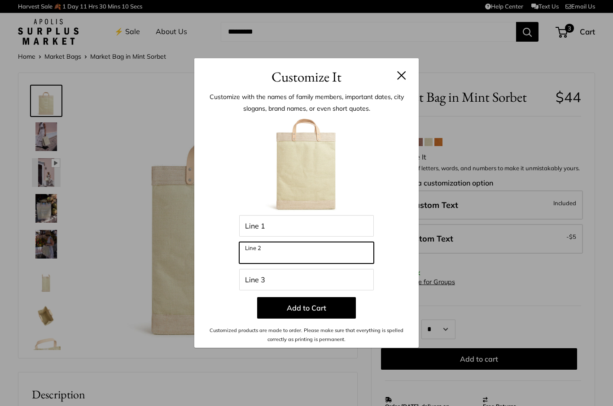
click at [310, 250] on input "Line 2" at bounding box center [306, 253] width 135 height 22
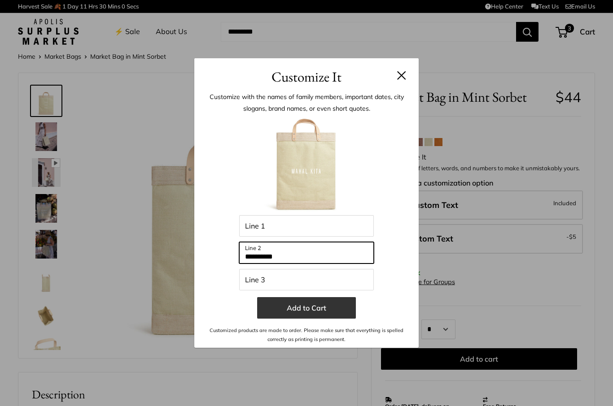
type input "**********"
click at [300, 307] on button "Add to Cart" at bounding box center [306, 308] width 99 height 22
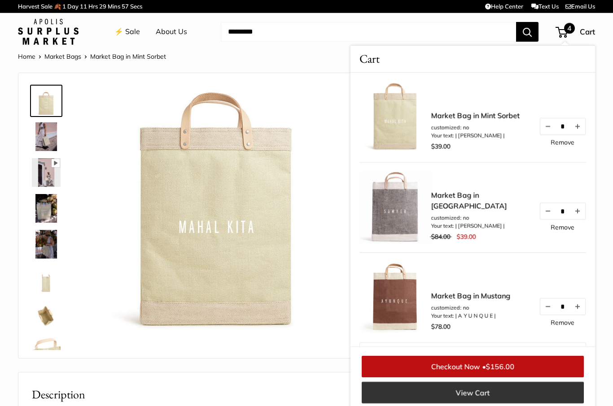
click at [497, 392] on link "View Cart" at bounding box center [473, 393] width 222 height 22
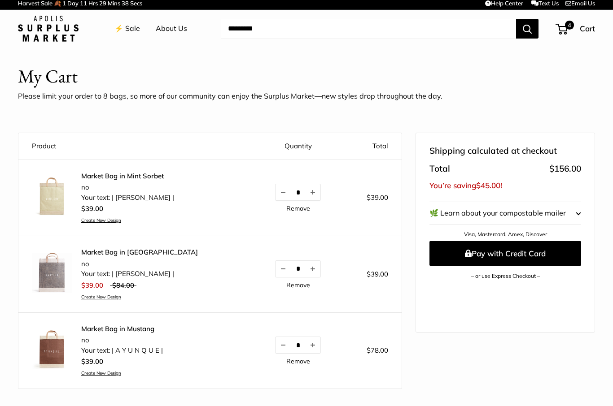
scroll to position [1, 0]
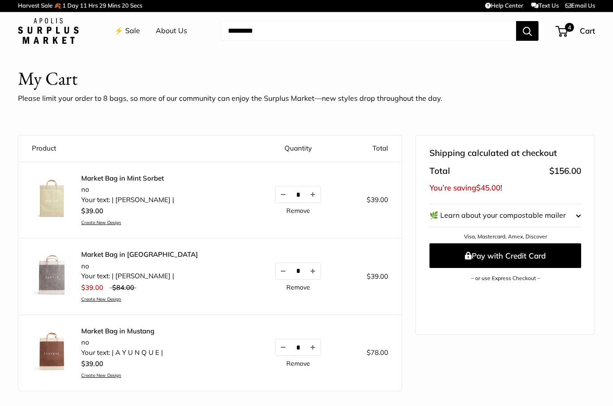
click at [135, 26] on link "⚡️ Sale" at bounding box center [127, 30] width 26 height 13
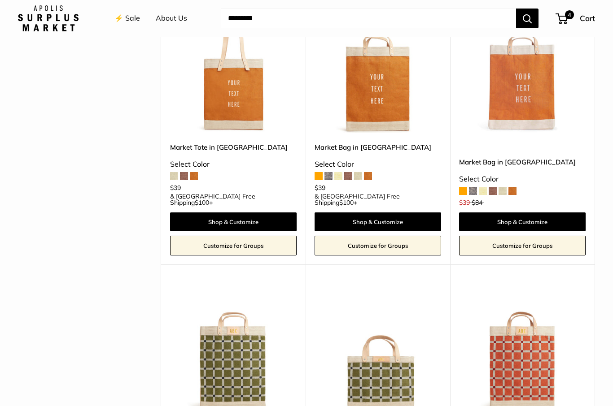
scroll to position [1580, 0]
click at [229, 287] on img at bounding box center [233, 350] width 127 height 127
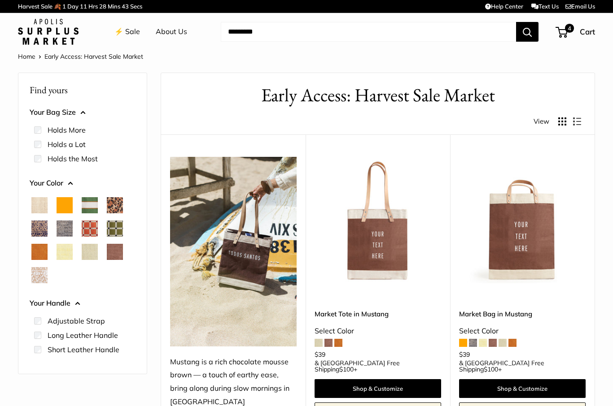
scroll to position [1610, 0]
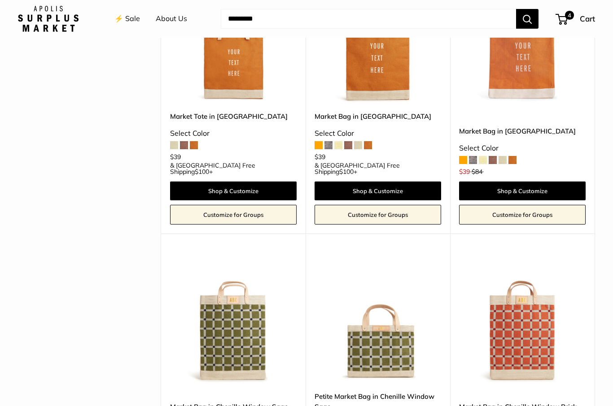
click at [541, 256] on img at bounding box center [522, 319] width 127 height 127
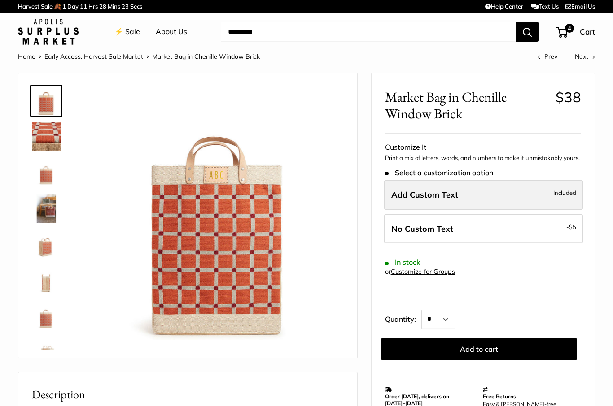
click at [569, 196] on span "Included" at bounding box center [564, 193] width 23 height 11
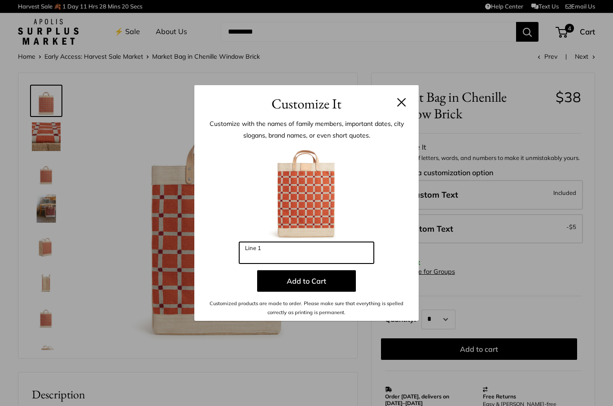
click at [347, 250] on input "Line 1" at bounding box center [306, 253] width 135 height 22
type input "***"
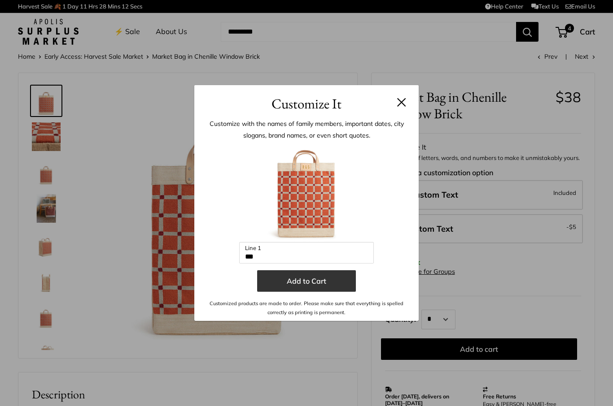
click at [308, 284] on button "Add to Cart" at bounding box center [306, 282] width 99 height 22
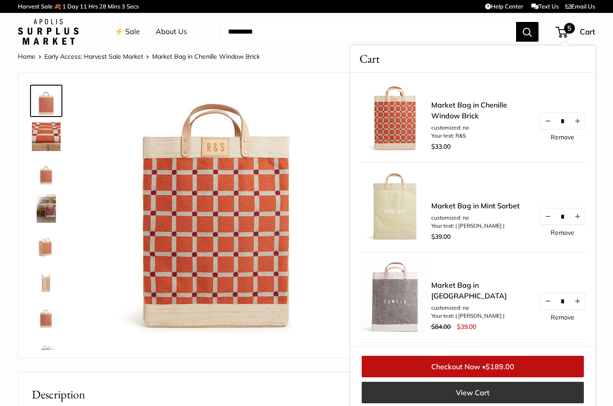
click at [487, 393] on link "View Cart" at bounding box center [473, 393] width 222 height 22
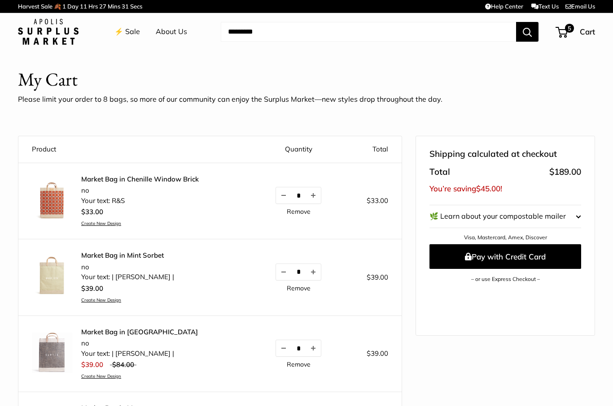
click at [431, 295] on shop-pay-wallet-button at bounding box center [430, 290] width 2 height 9
